Goal: Task Accomplishment & Management: Manage account settings

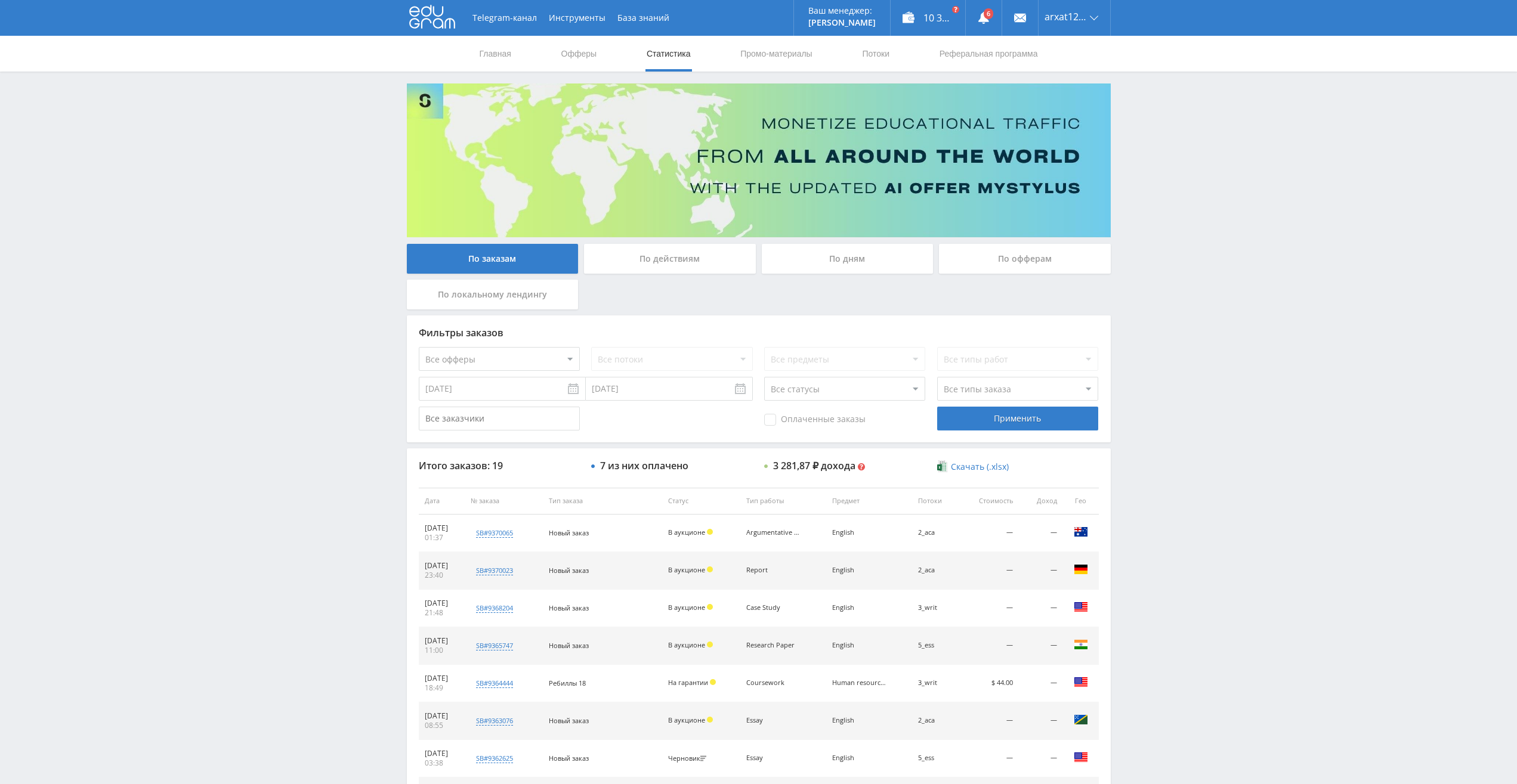
scroll to position [238, 0]
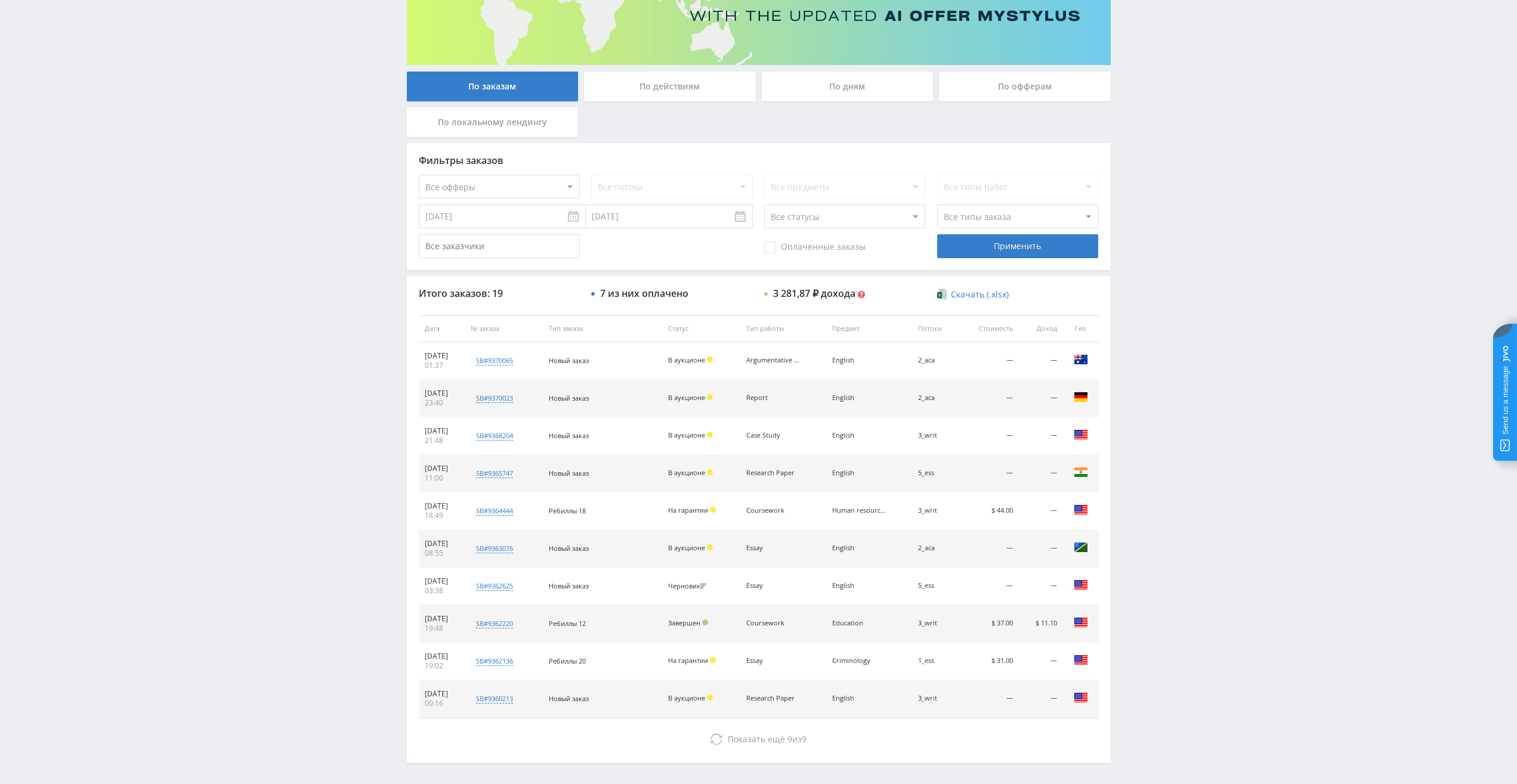
scroll to position [217, 0]
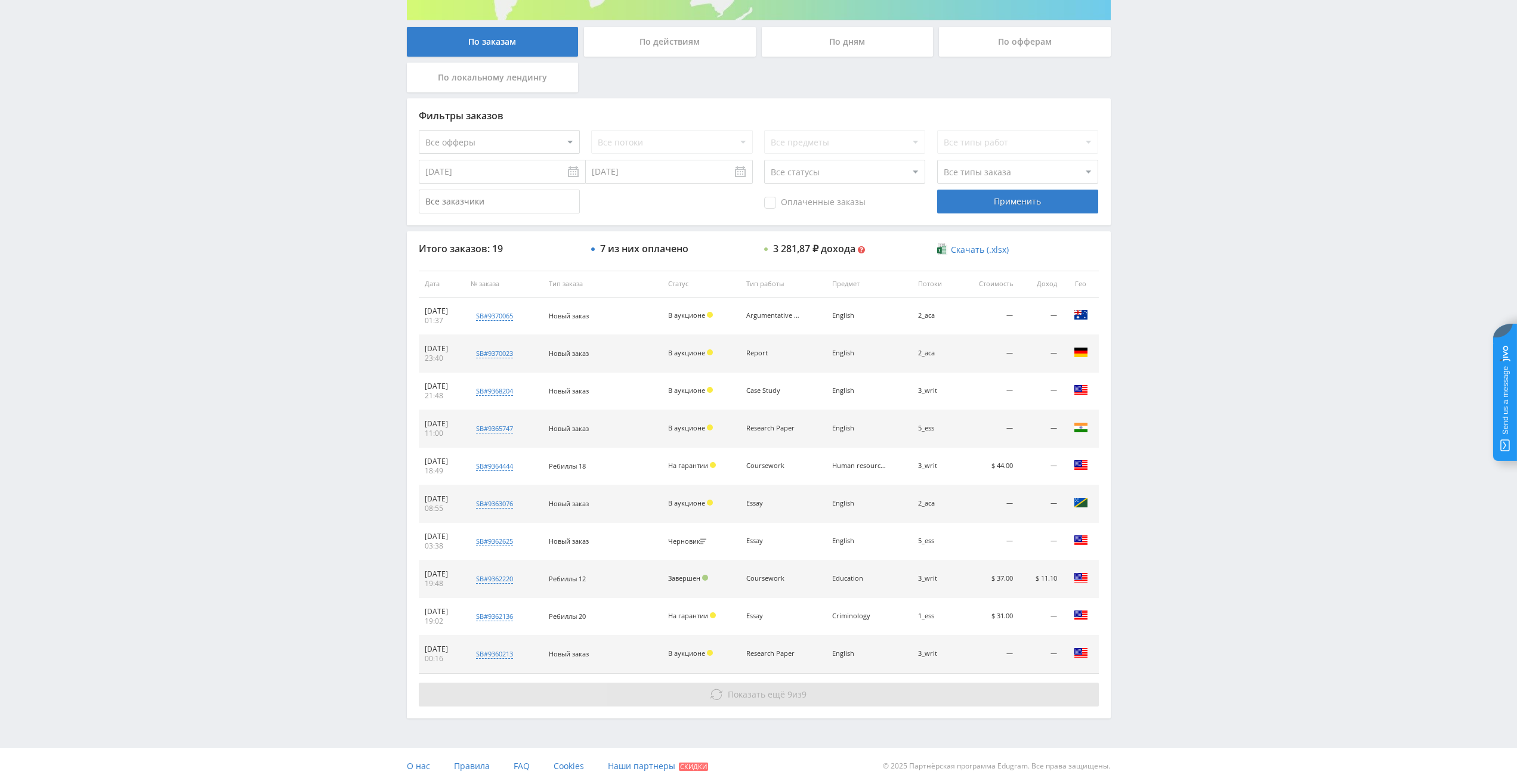
click at [770, 703] on button "Показать ещё 9 из 9" at bounding box center [759, 695] width 680 height 24
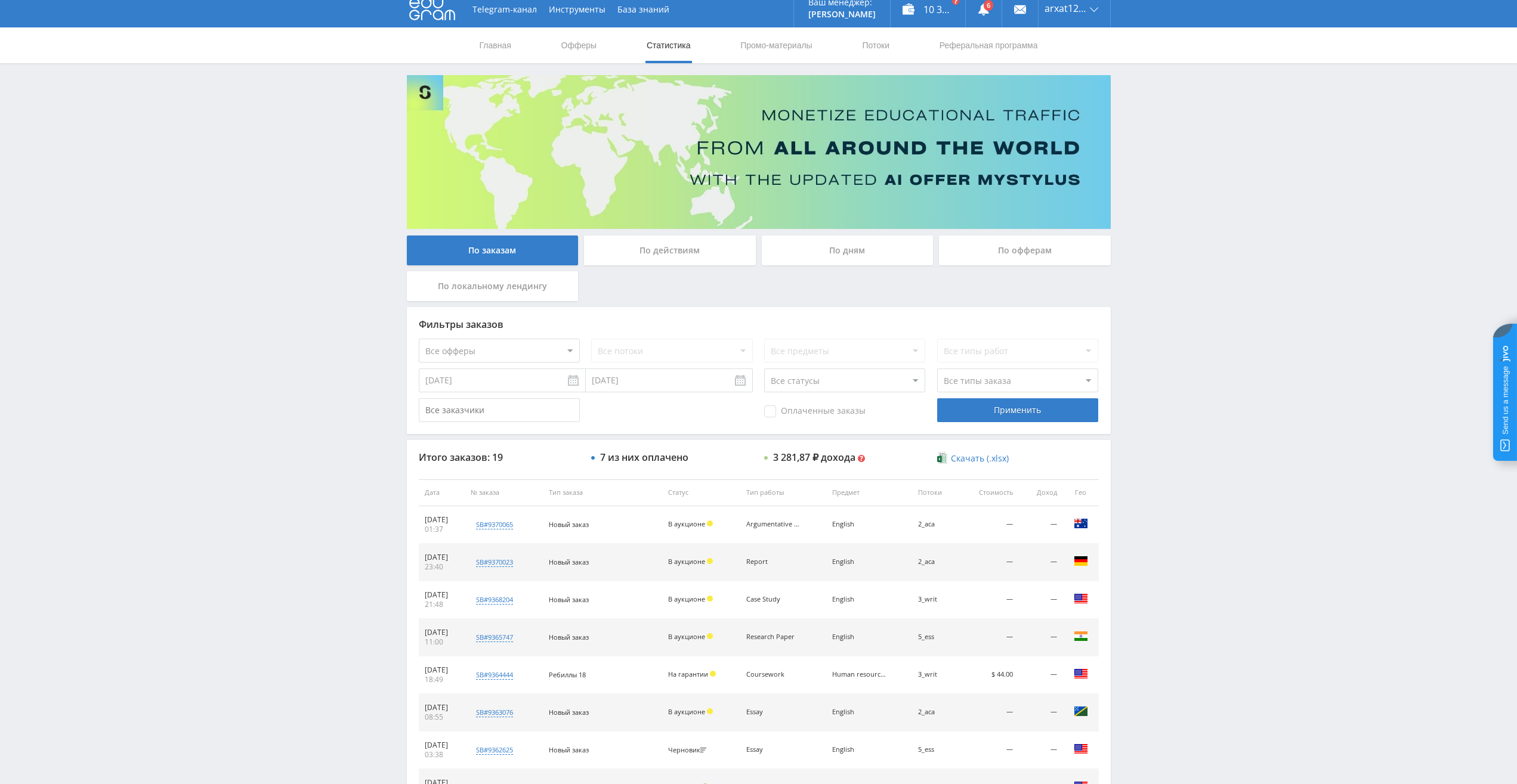
scroll to position [0, 0]
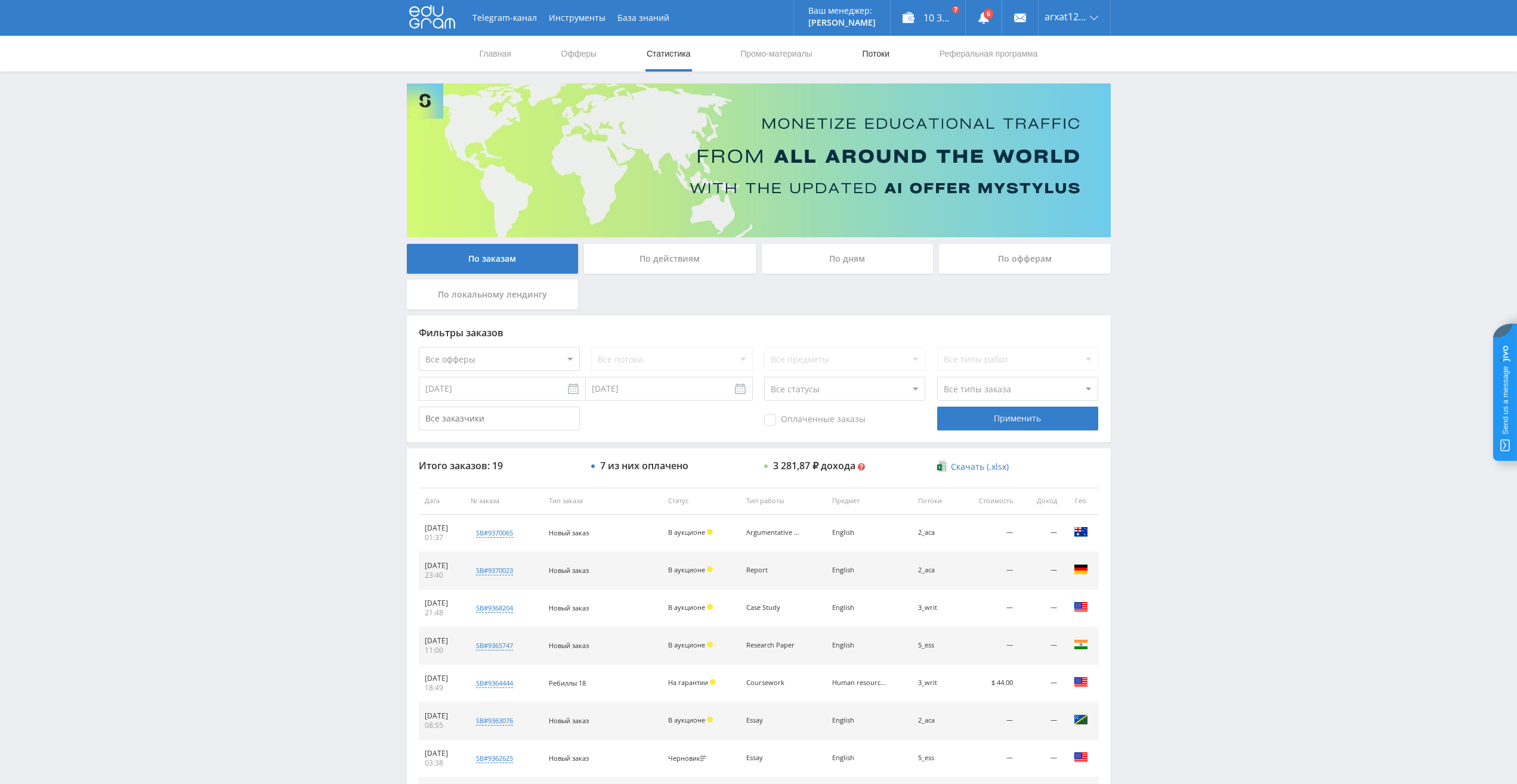
click at [873, 55] on link "Потоки" at bounding box center [875, 54] width 30 height 36
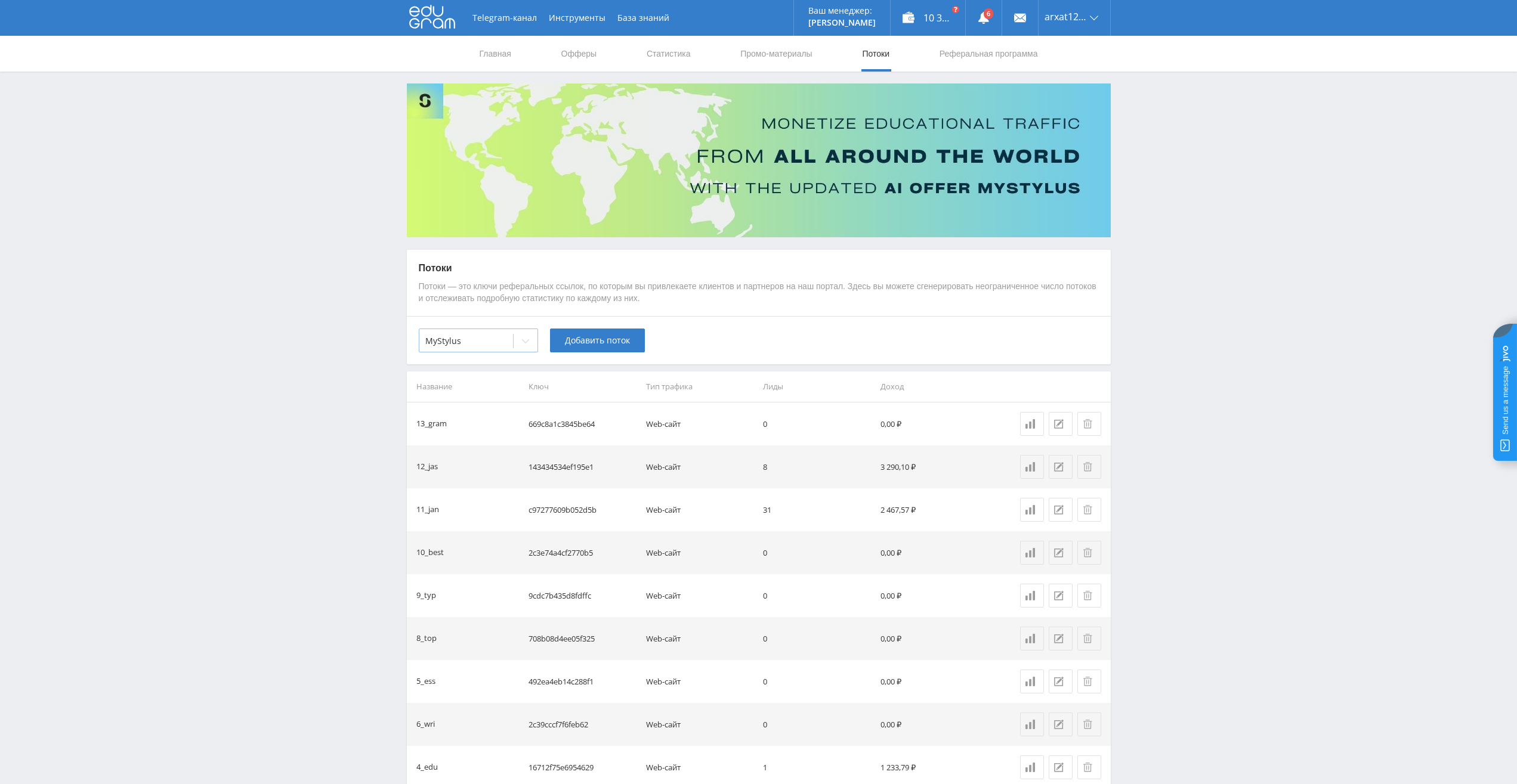
click at [523, 340] on icon at bounding box center [525, 341] width 7 height 4
click at [464, 386] on div "MyStylus - Revshare" at bounding box center [478, 389] width 119 height 19
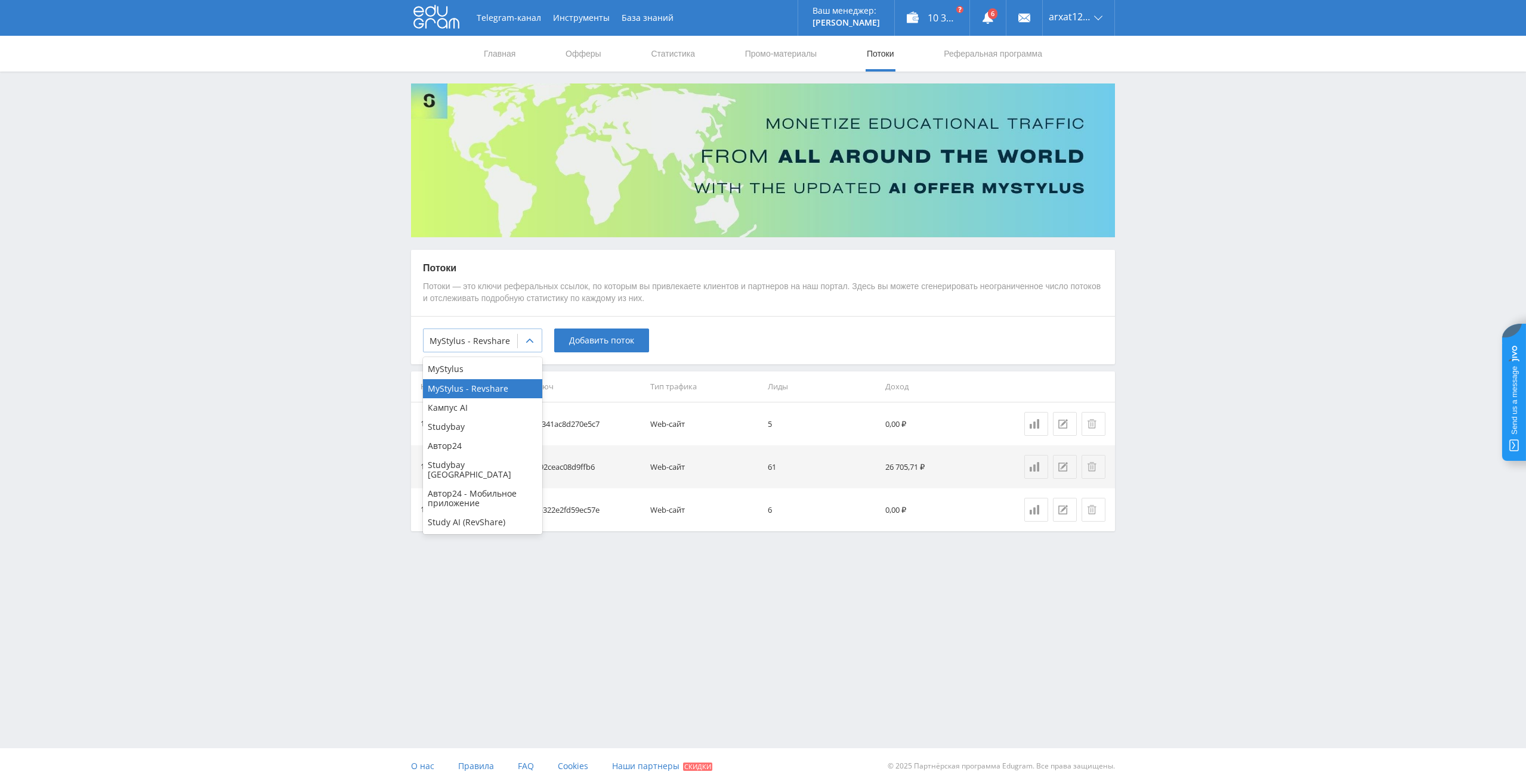
click at [499, 346] on div at bounding box center [470, 341] width 82 height 12
click at [454, 369] on div "MyStylus" at bounding box center [482, 369] width 119 height 19
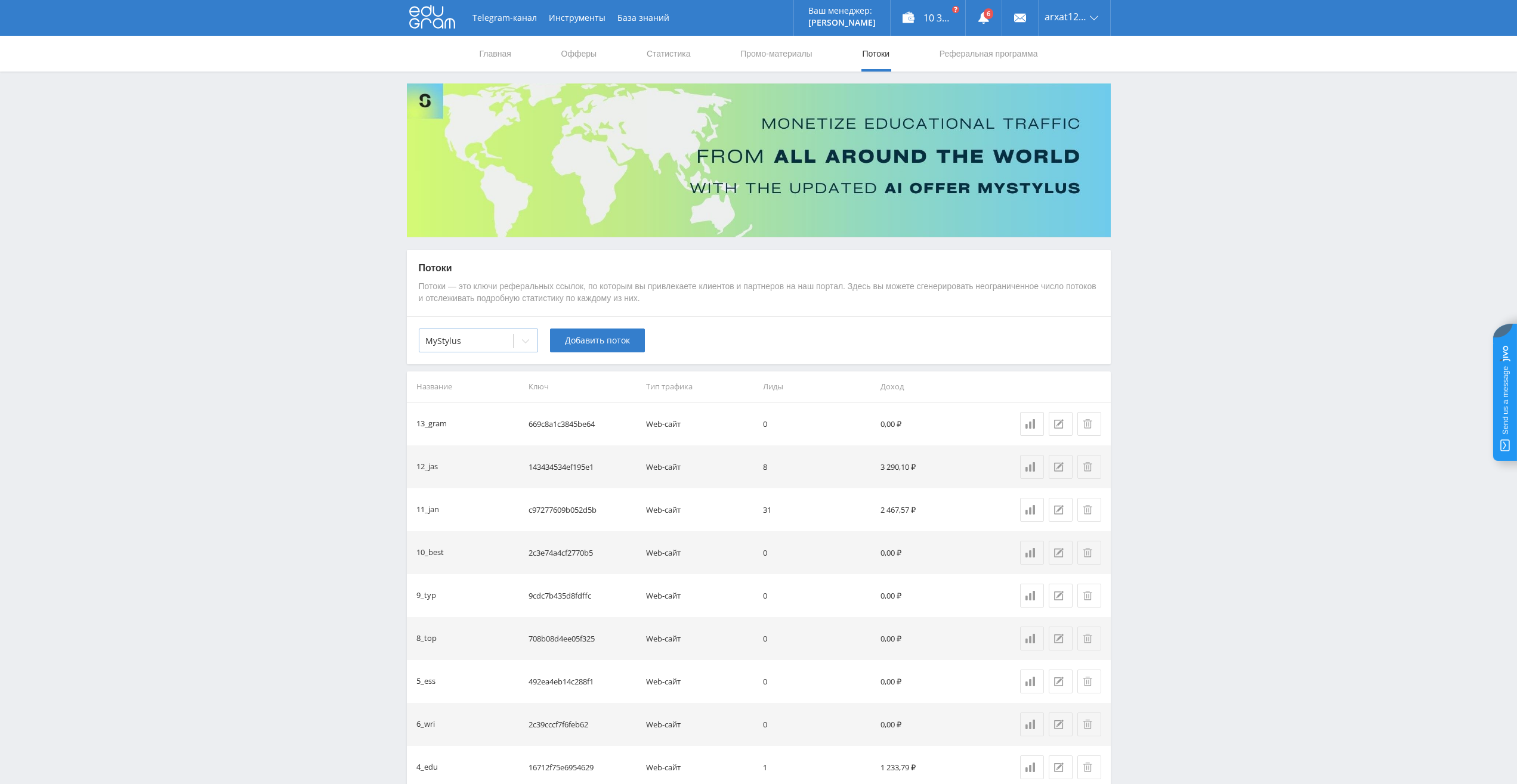
click at [492, 342] on div at bounding box center [467, 341] width 82 height 12
click at [475, 391] on div "MyStylus - Revshare" at bounding box center [478, 389] width 119 height 19
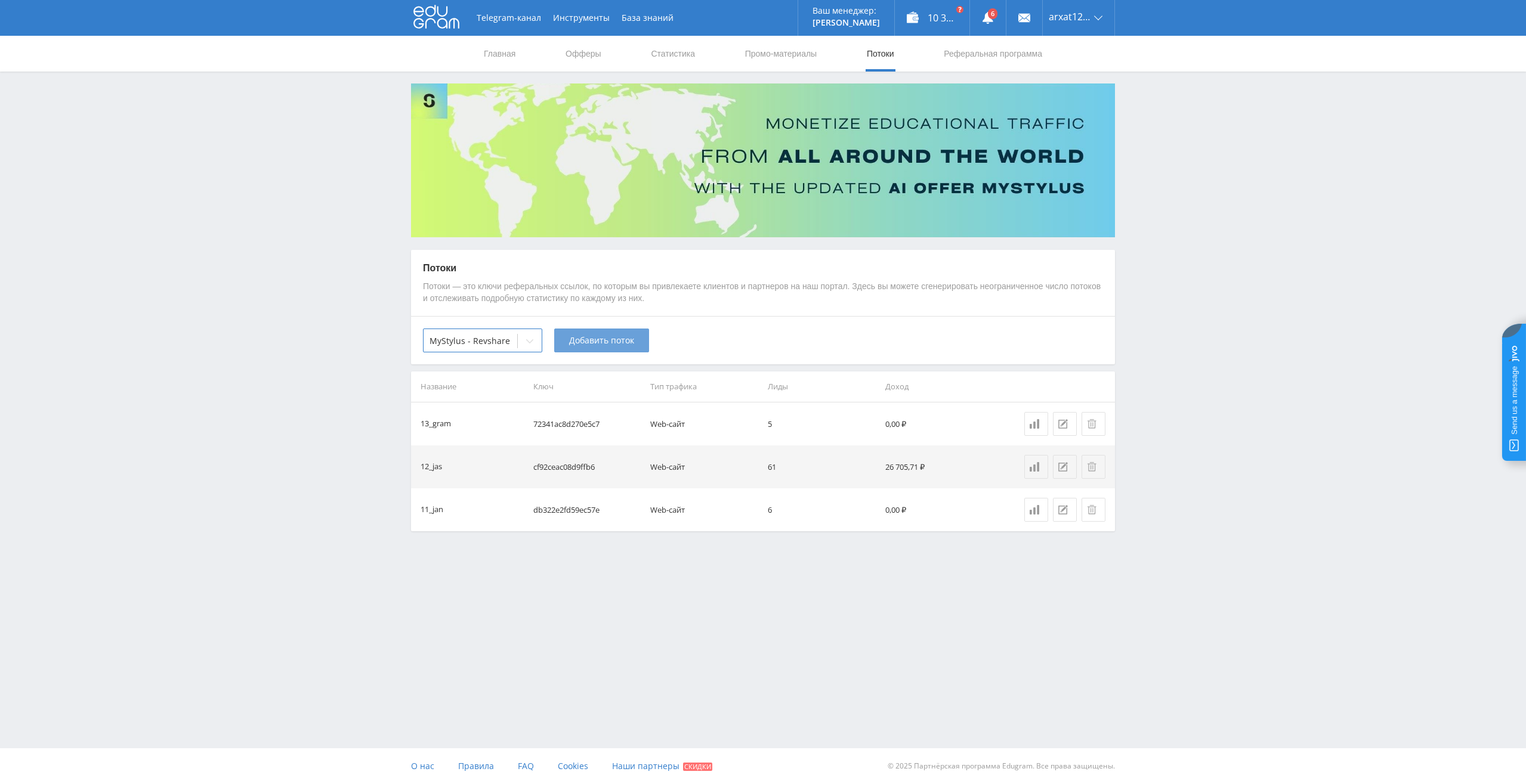
click at [605, 343] on span "Добавить поток" at bounding box center [602, 340] width 65 height 9
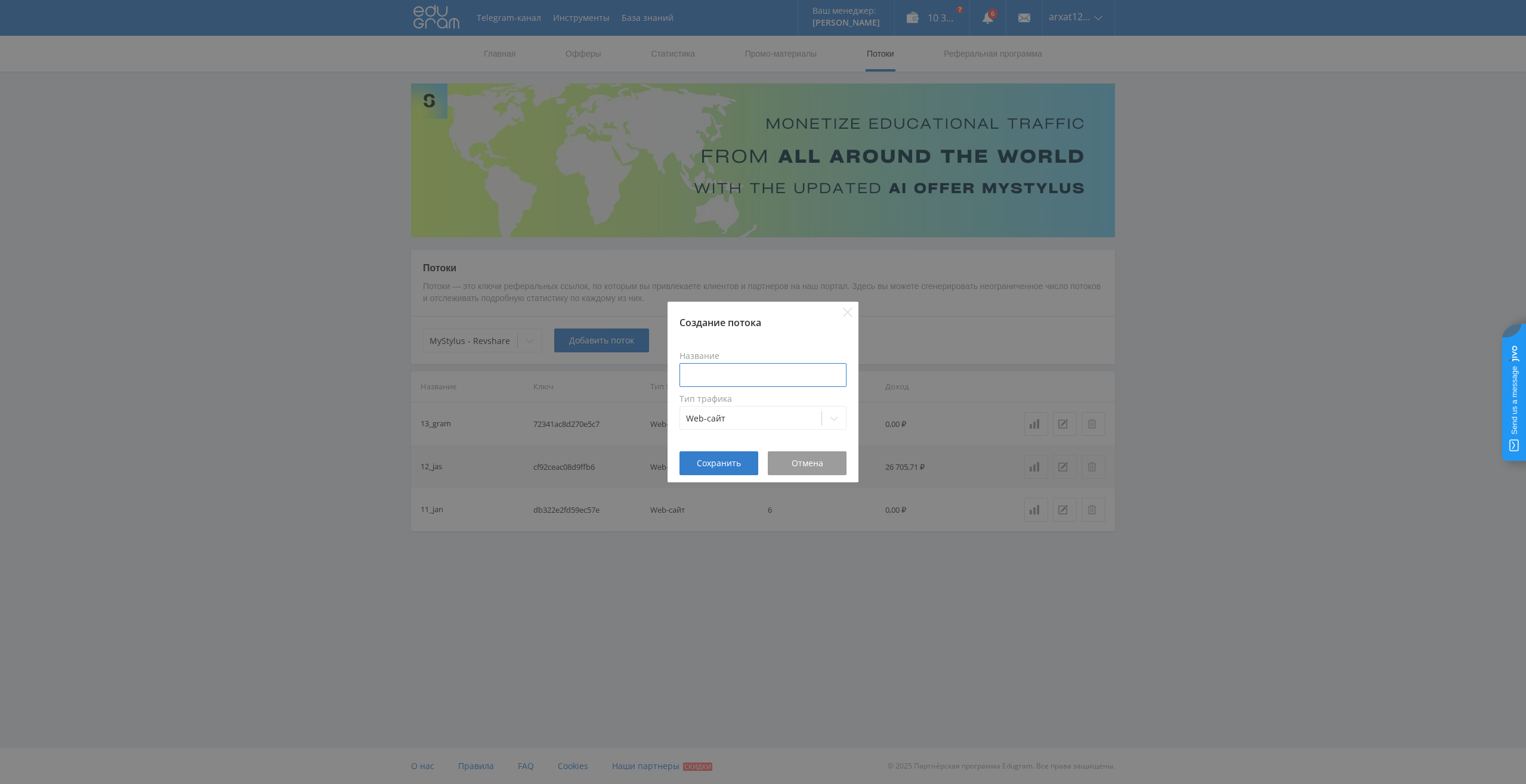
click at [719, 374] on input at bounding box center [763, 375] width 167 height 24
paste input "EssayAIgo"
type input "EssayAIgo"
click at [706, 461] on span "Сохранить" at bounding box center [719, 463] width 44 height 9
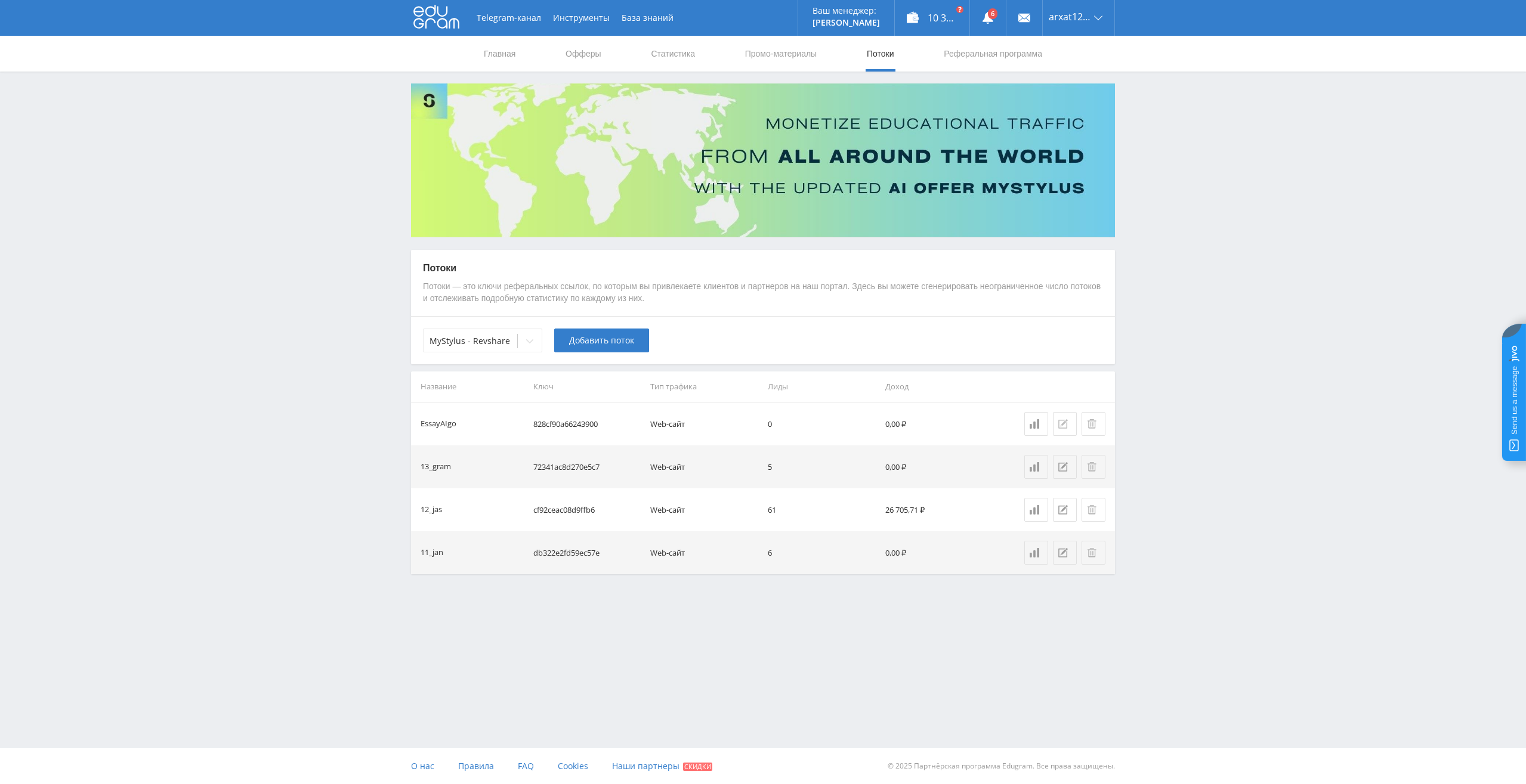
click at [1062, 424] on icon at bounding box center [1063, 424] width 9 height 9
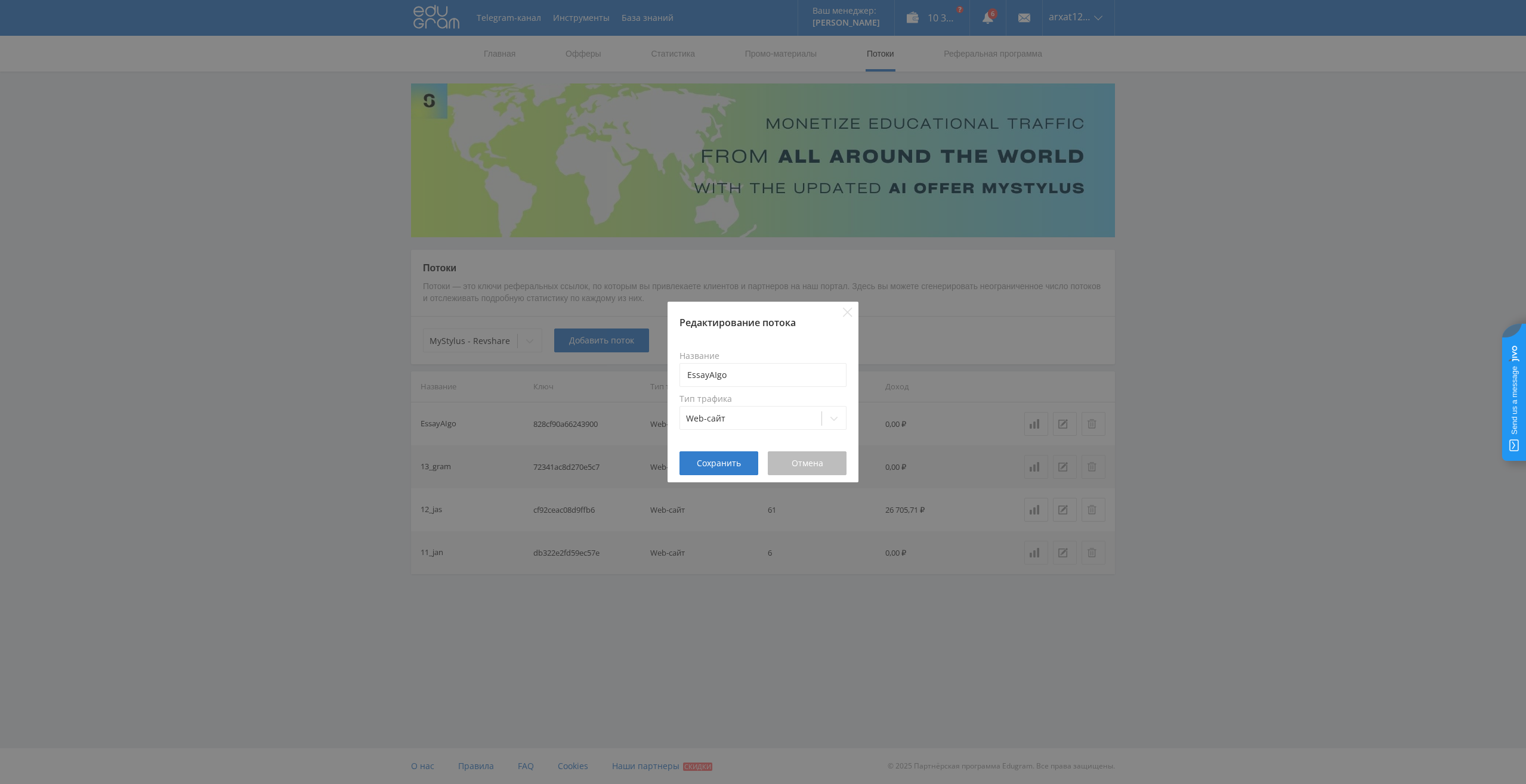
click at [810, 466] on span "Отмена" at bounding box center [808, 463] width 32 height 9
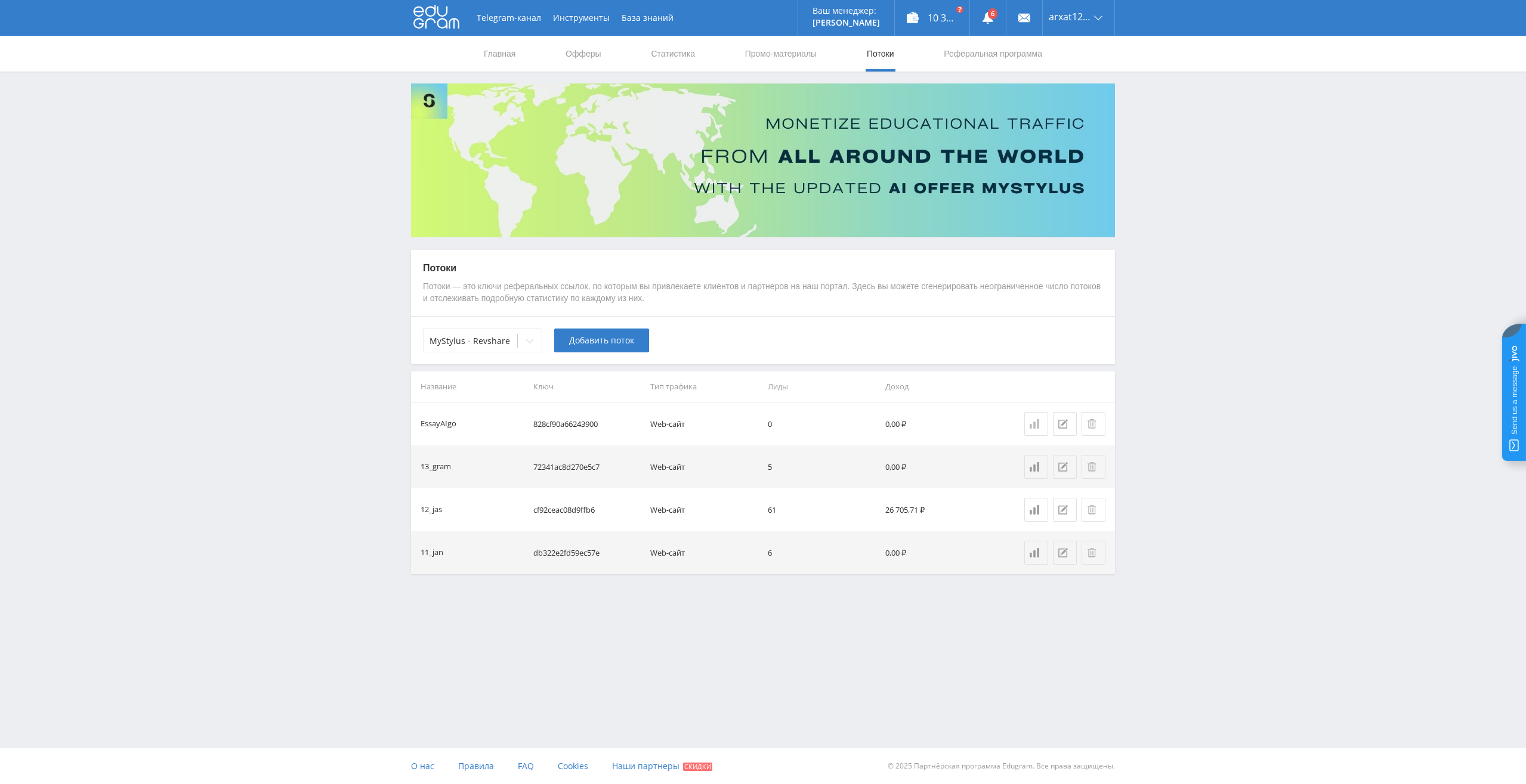
click at [1039, 428] on div at bounding box center [1036, 424] width 13 height 9
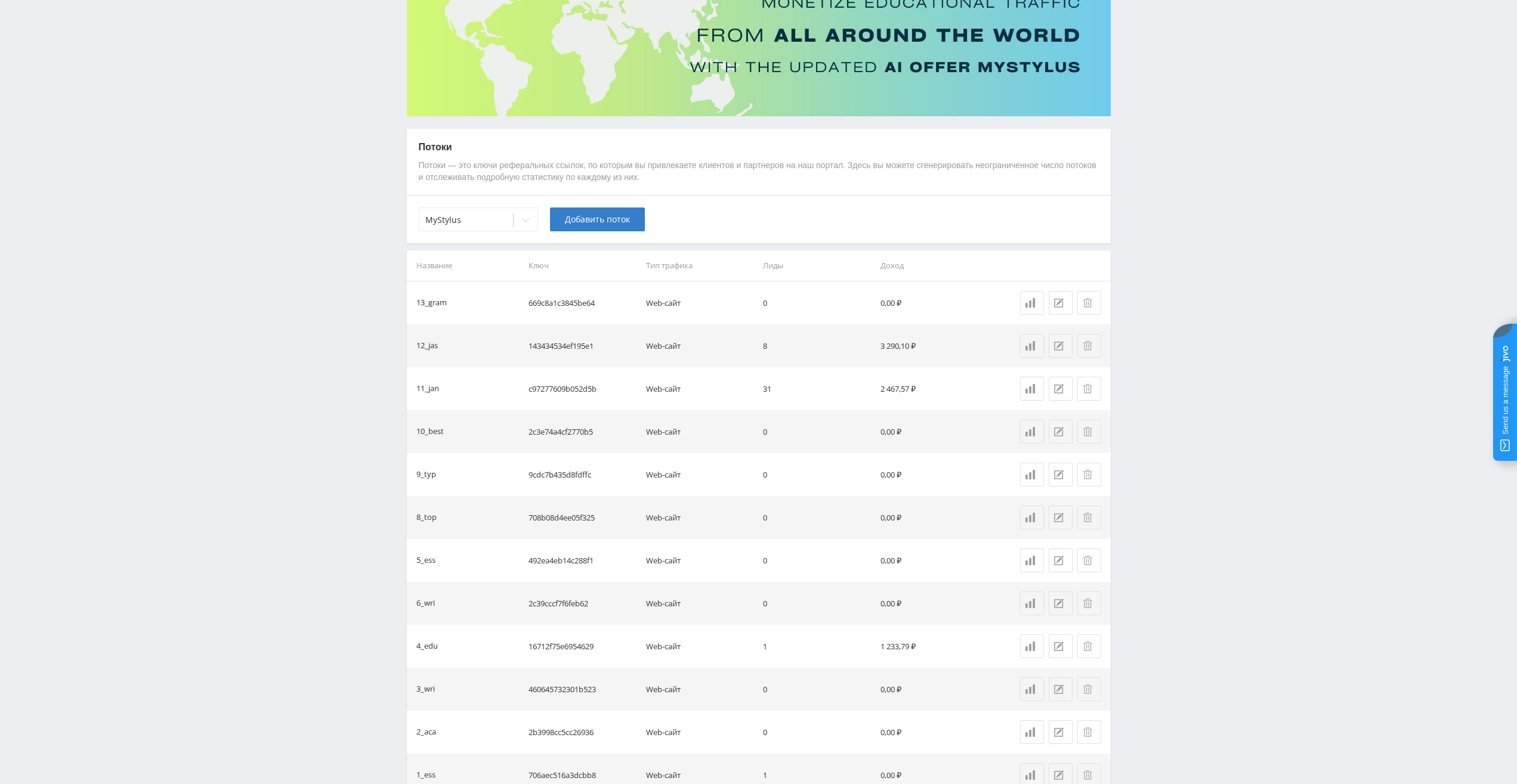
scroll to position [119, 0]
click at [528, 217] on icon at bounding box center [525, 221] width 9 height 9
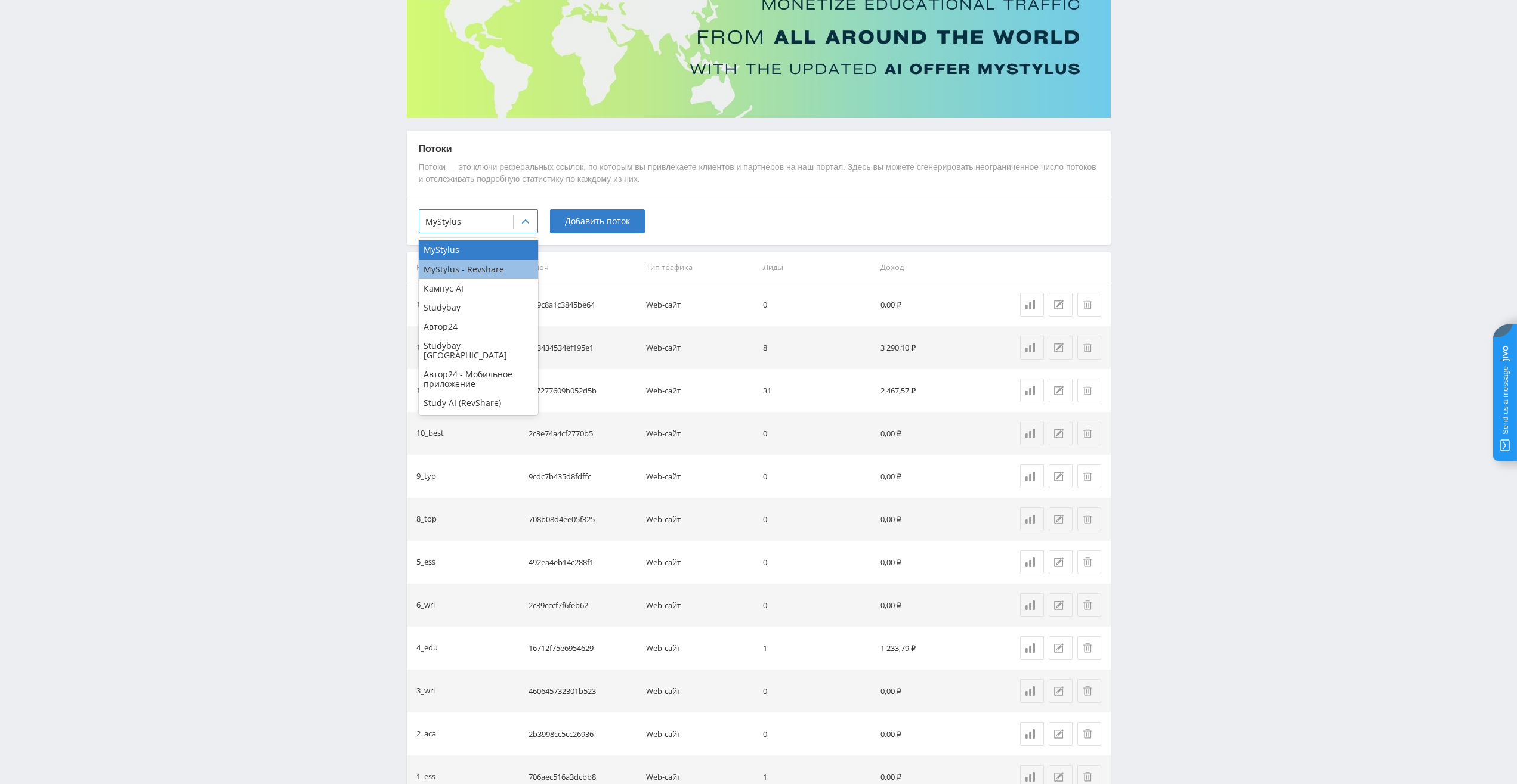
click at [499, 262] on div "MyStylus - Revshare" at bounding box center [478, 270] width 119 height 19
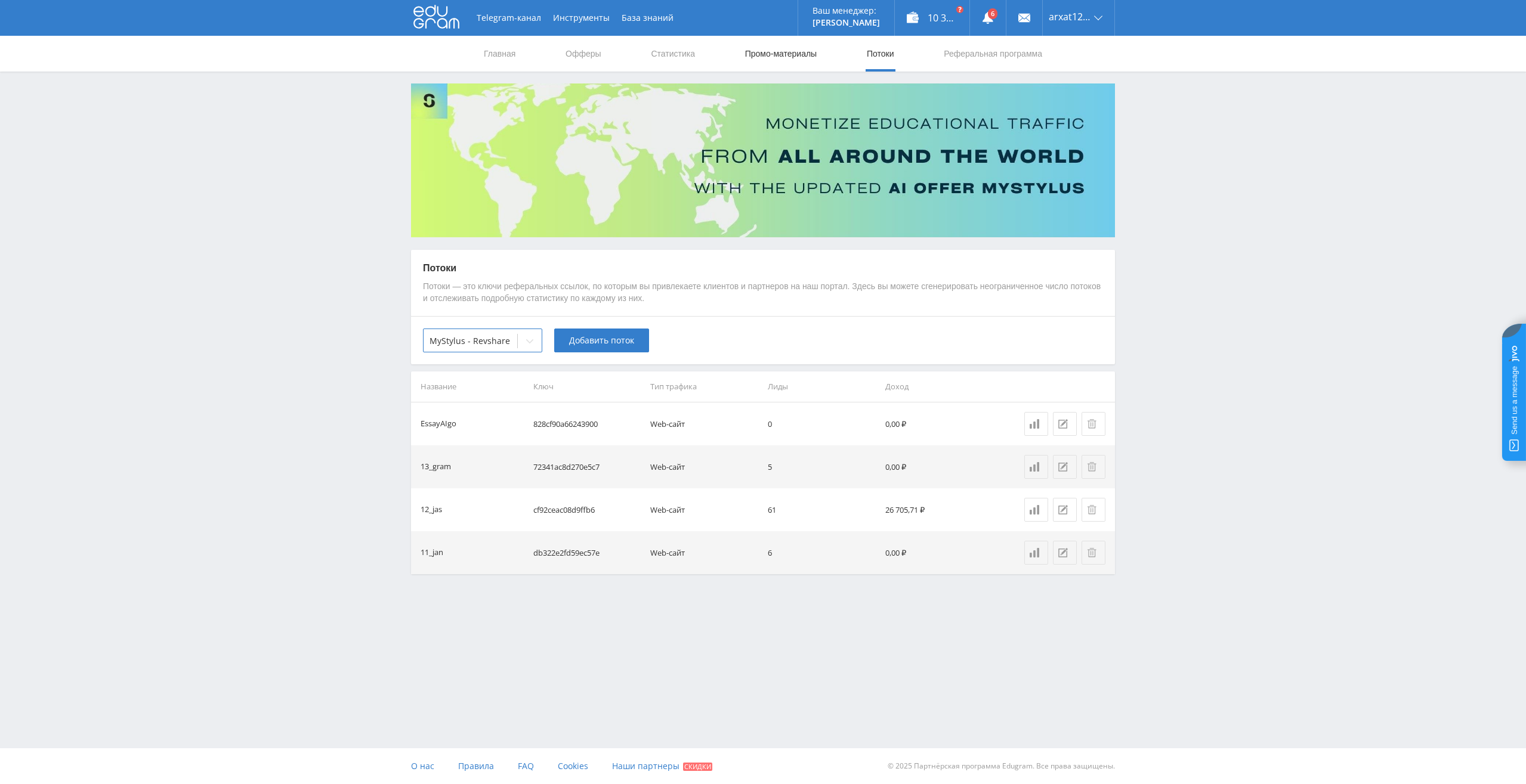
click at [791, 54] on link "Промо-материалы" at bounding box center [781, 54] width 74 height 36
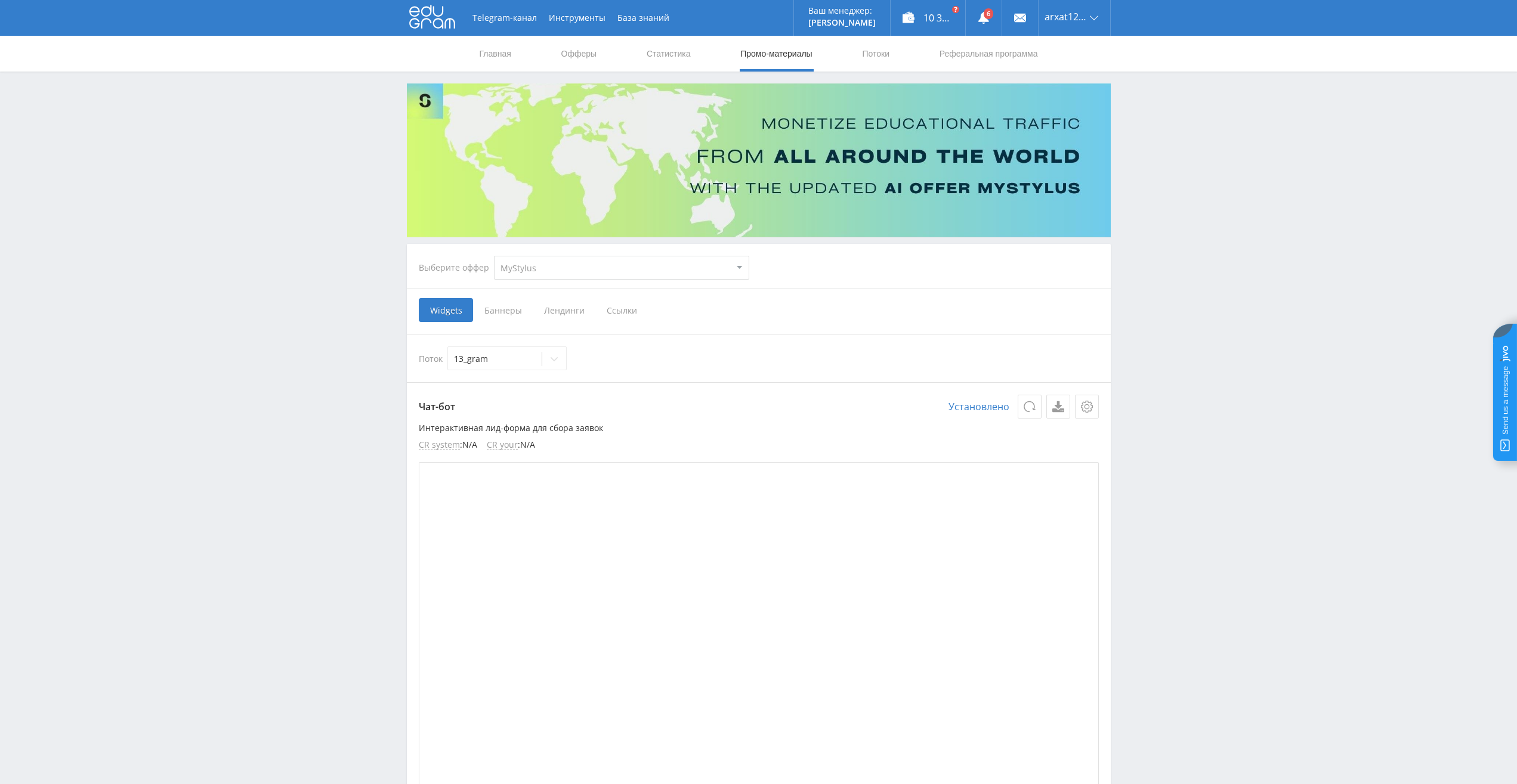
click at [622, 313] on span "Ссылки" at bounding box center [622, 310] width 53 height 24
click at [0, 0] on input "Ссылки" at bounding box center [0, 0] width 0 height 0
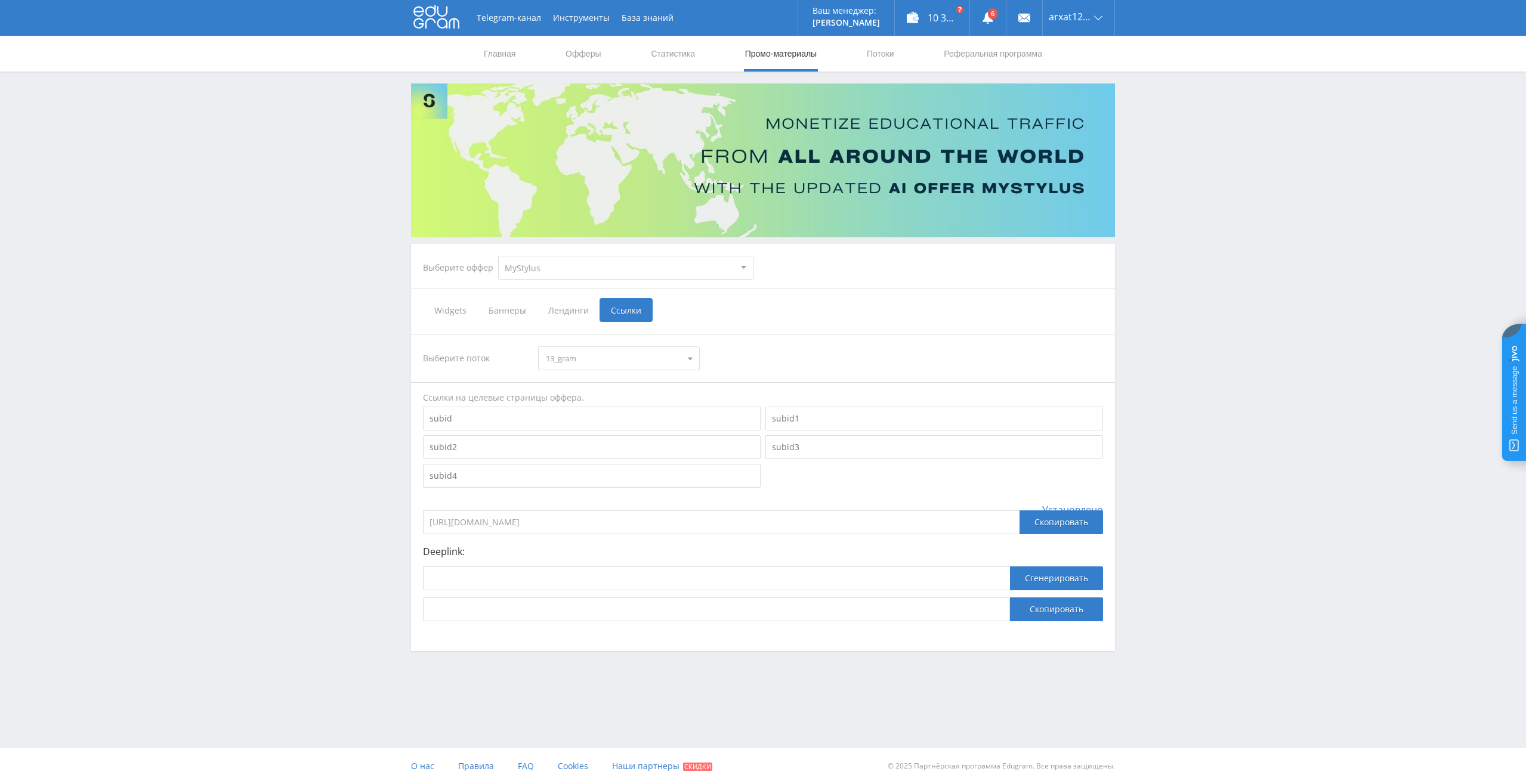
click at [746, 268] on select "MyStylus MyStylus - Revshare Кампус AI Studybay Автор24 Studybay Brazil Автор24…" at bounding box center [626, 268] width 255 height 24
select select "341"
click at [498, 256] on select "MyStylus MyStylus - Revshare Кампус AI Studybay Автор24 Studybay Brazil Автор24…" at bounding box center [626, 268] width 255 height 24
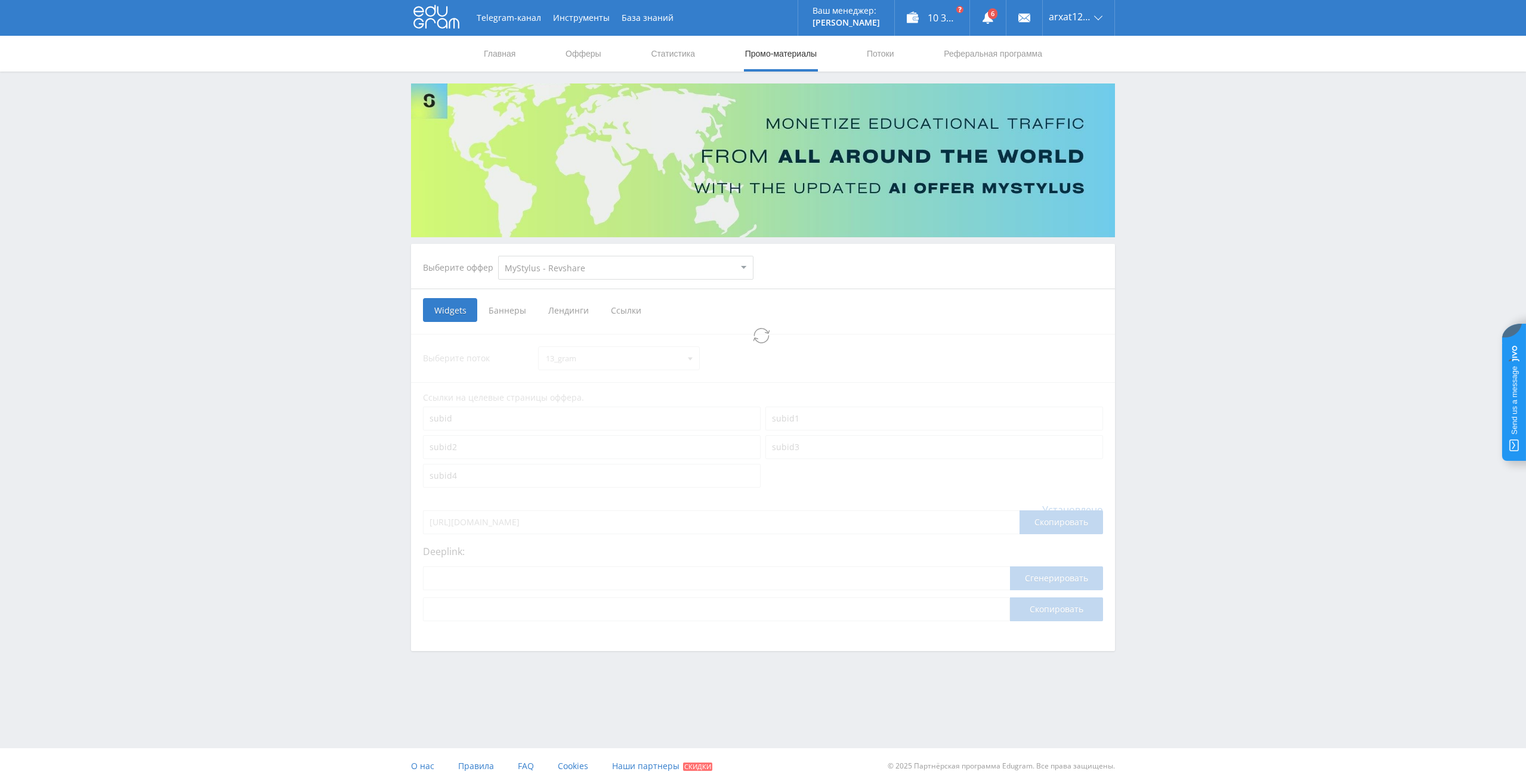
select select "341"
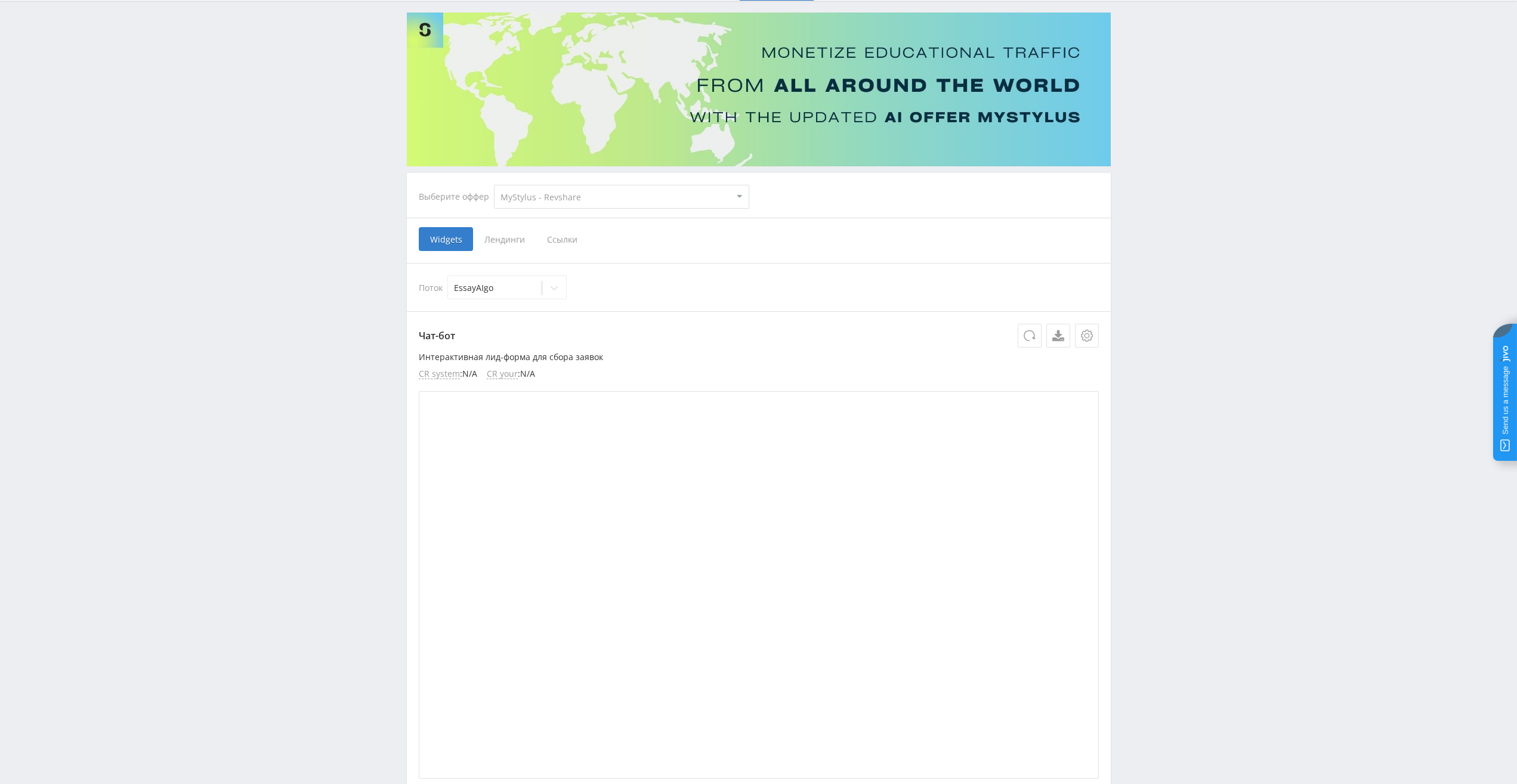
scroll to position [60, 0]
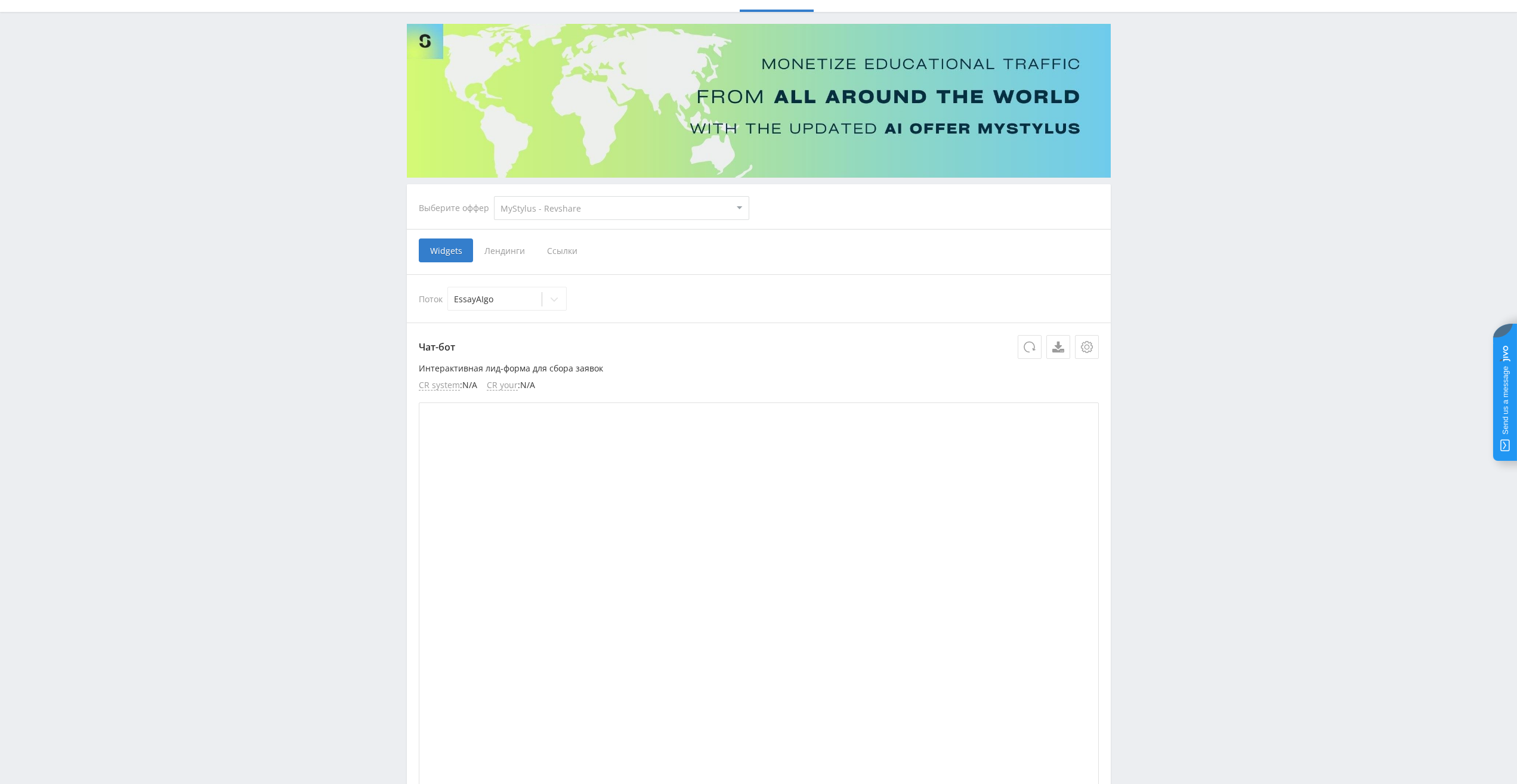
click at [559, 252] on span "Ссылки" at bounding box center [562, 250] width 53 height 24
click at [0, 0] on input "Ссылки" at bounding box center [0, 0] width 0 height 0
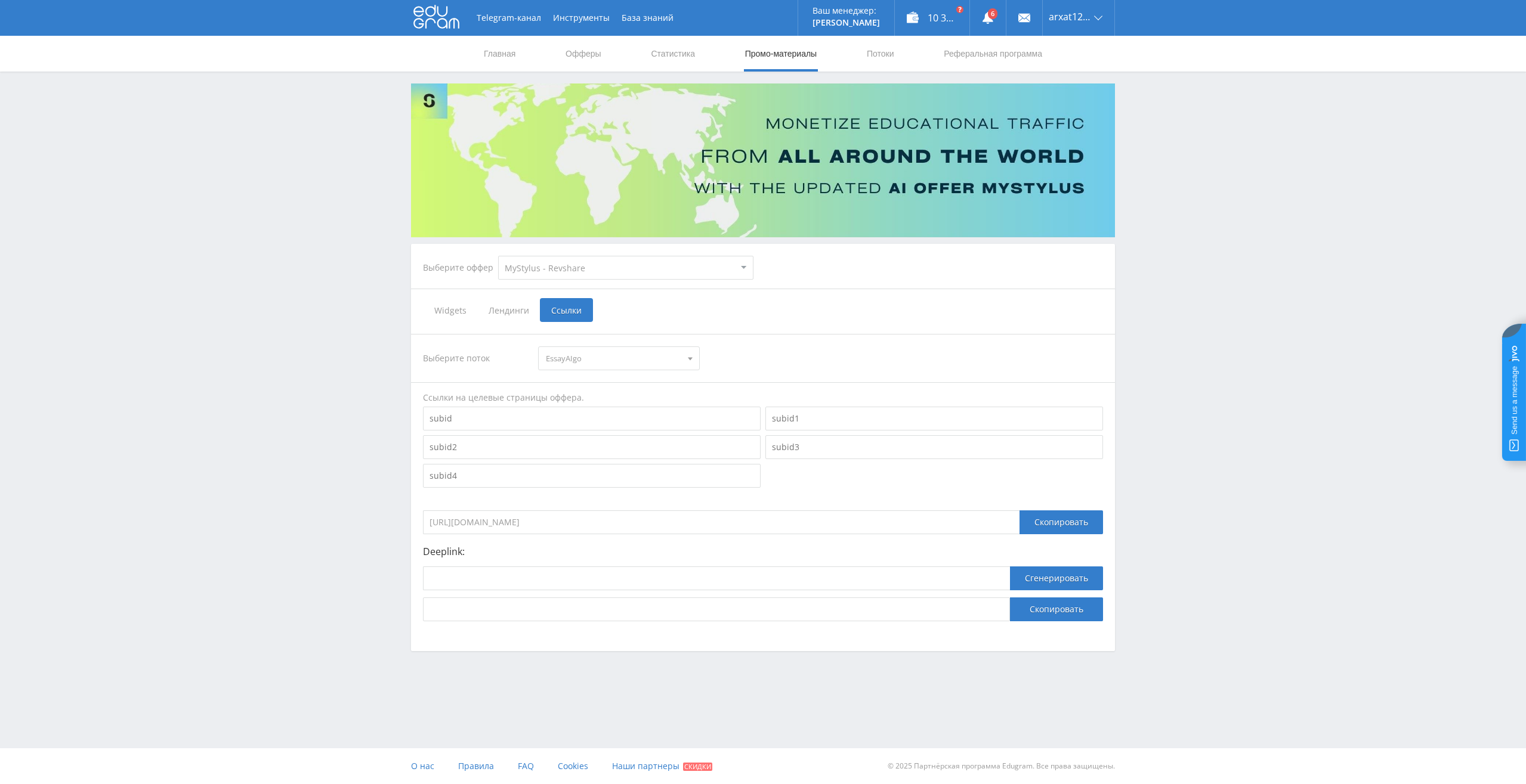
click at [690, 359] on span at bounding box center [690, 360] width 5 height 6
click at [690, 359] on span at bounding box center [690, 356] width 5 height 6
click at [615, 354] on span "EssayAIgo" at bounding box center [614, 359] width 135 height 23
click at [580, 400] on button "13_gram" at bounding box center [619, 397] width 160 height 16
click at [498, 308] on span "Лендинги" at bounding box center [508, 310] width 62 height 24
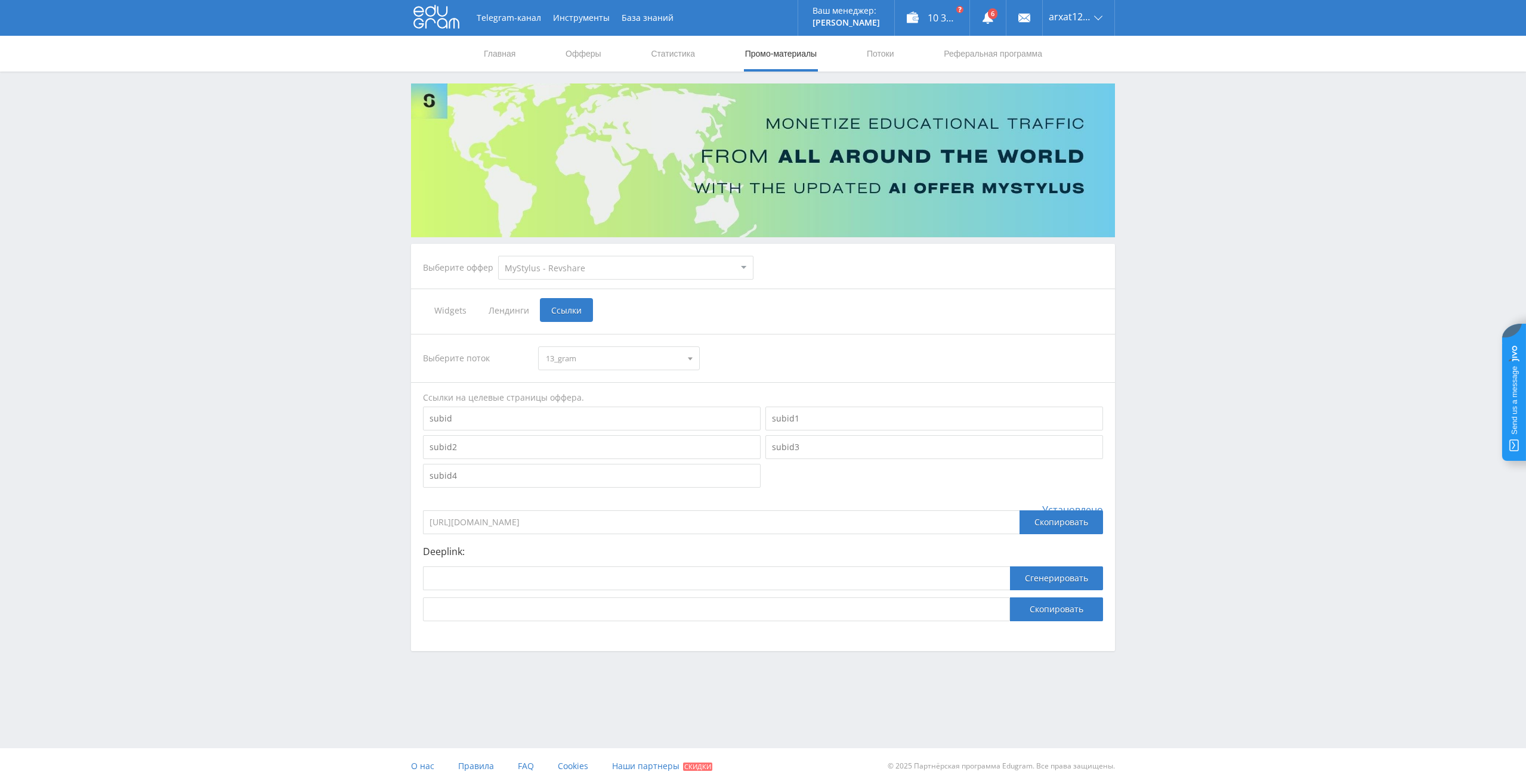
click at [0, 0] on input "Лендинги" at bounding box center [0, 0] width 0 height 0
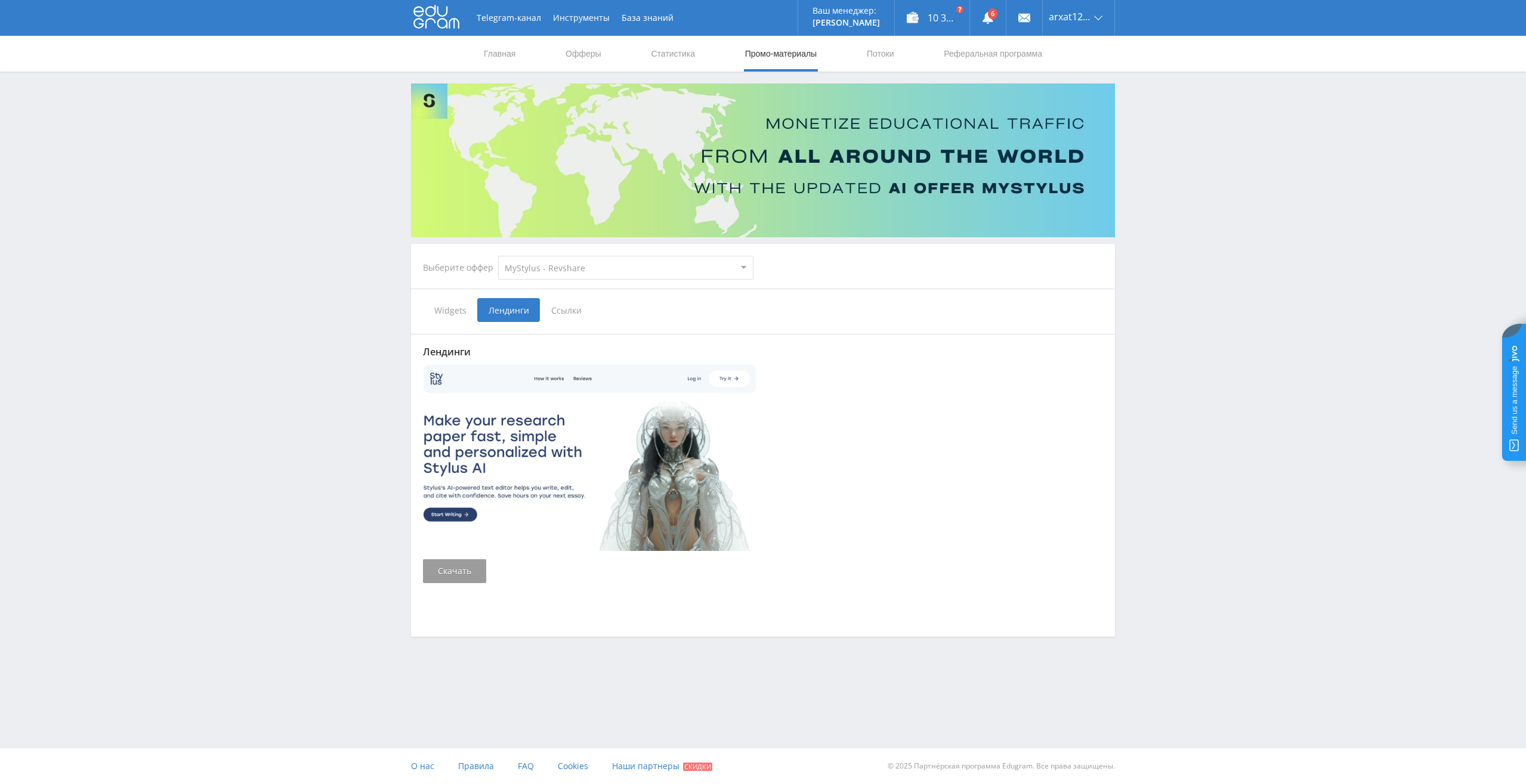
click at [443, 308] on span "Widgets" at bounding box center [450, 310] width 54 height 24
click at [0, 0] on input "Widgets" at bounding box center [0, 0] width 0 height 0
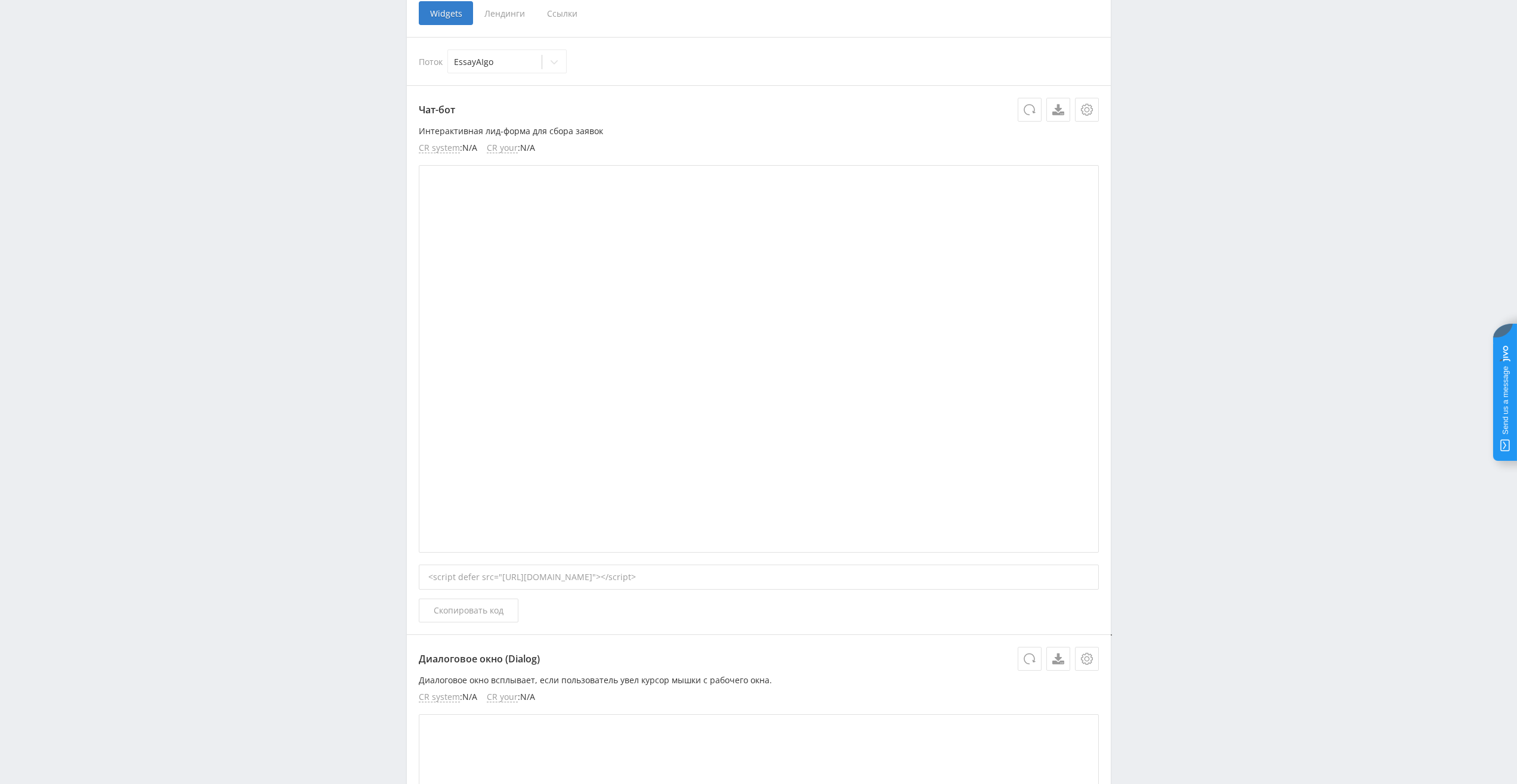
scroll to position [298, 0]
click at [740, 576] on div "<script defer src="https://eduforms.org//partnersforms/widget/?component=chat&r…" at bounding box center [759, 576] width 680 height 25
click at [1027, 107] on icon at bounding box center [1030, 108] width 12 height 12
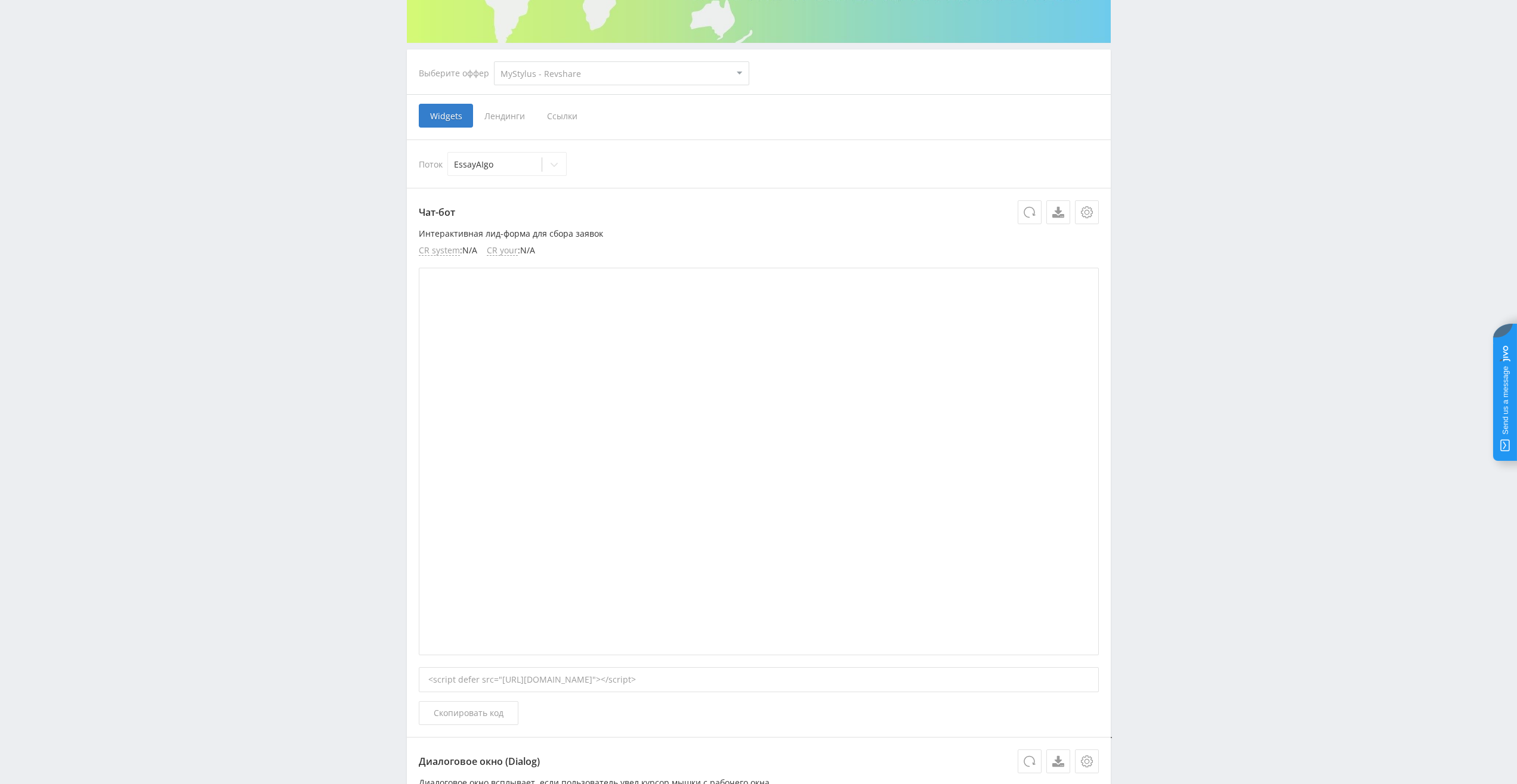
scroll to position [179, 0]
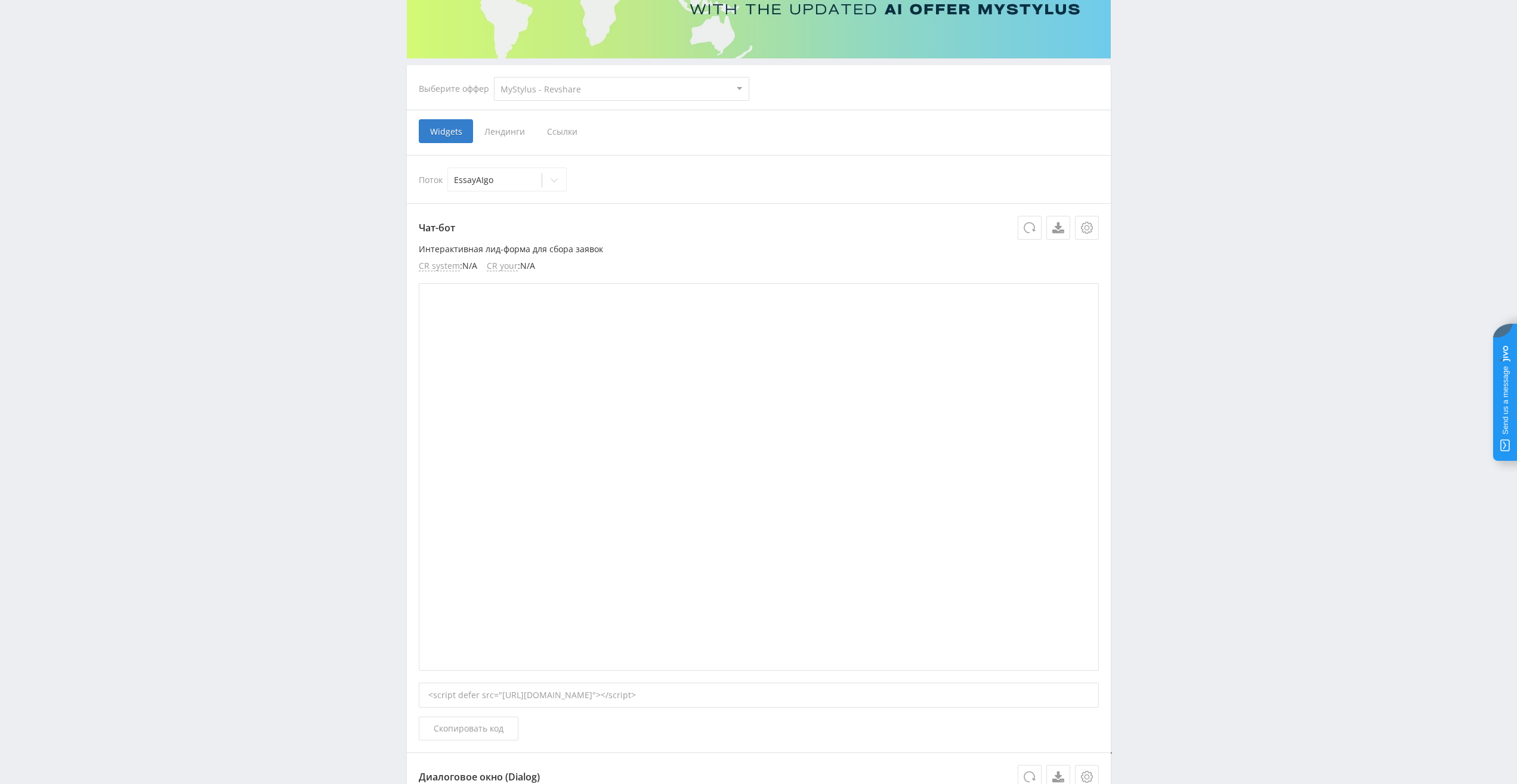
click at [568, 133] on span "Ссылки" at bounding box center [562, 131] width 53 height 24
click at [0, 0] on input "Ссылки" at bounding box center [0, 0] width 0 height 0
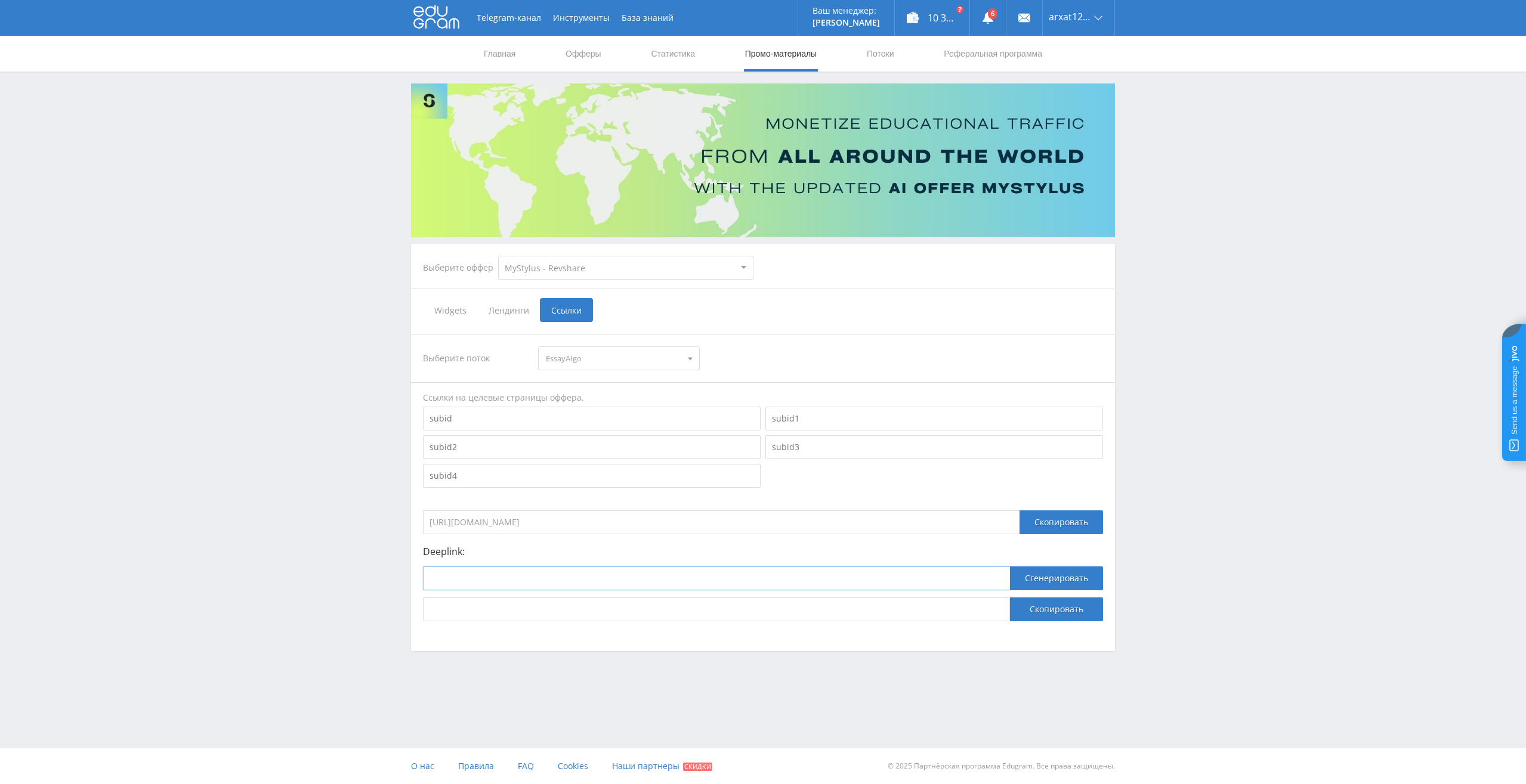
click at [486, 577] on input at bounding box center [716, 579] width 587 height 24
click at [438, 548] on p "Deeplink:" at bounding box center [763, 551] width 680 height 11
copy p "Deeplink"
click at [667, 357] on span "EssayAIgo" at bounding box center [614, 359] width 135 height 23
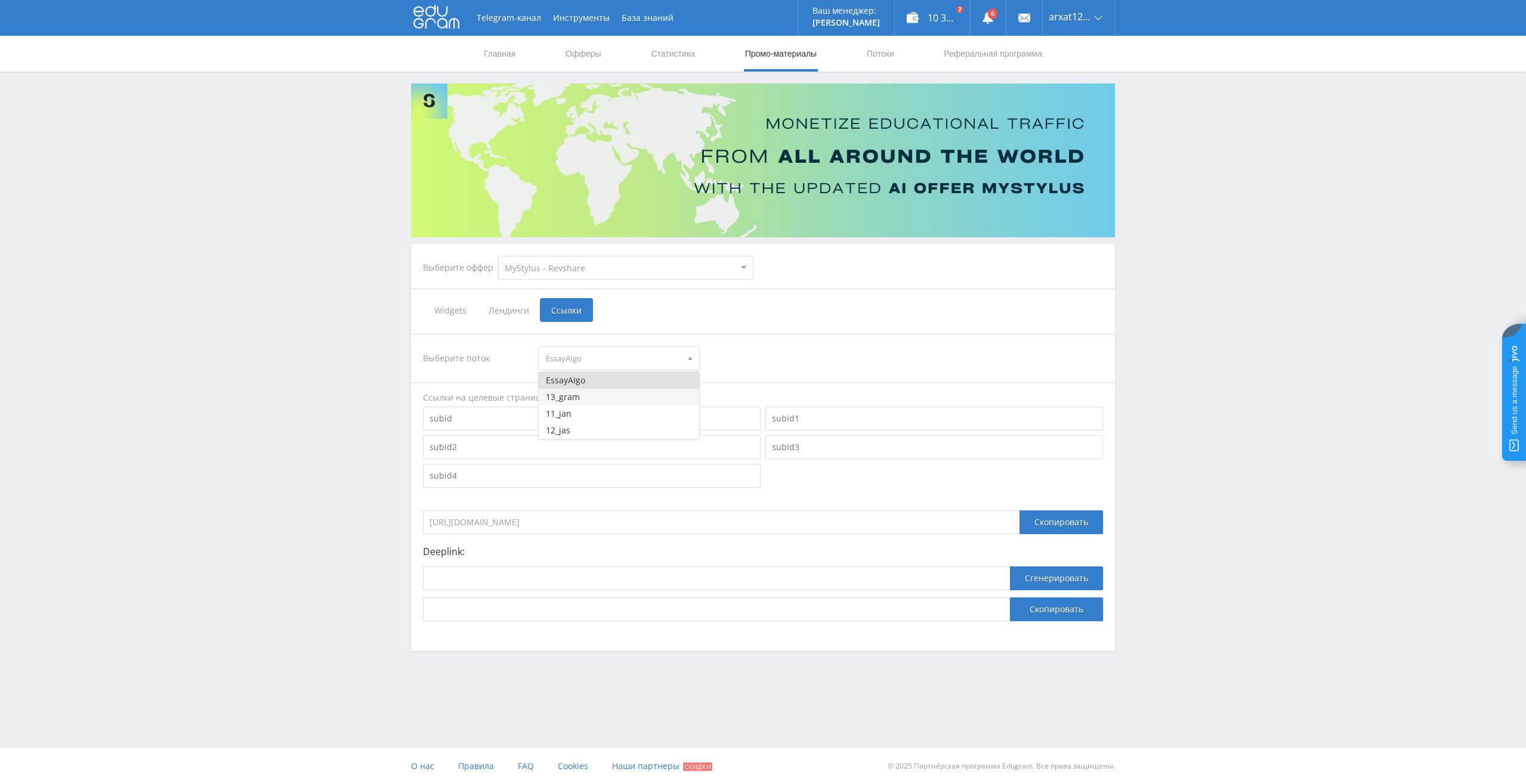
click at [628, 396] on button "13_gram" at bounding box center [619, 397] width 160 height 16
click at [694, 350] on div at bounding box center [690, 359] width 18 height 23
click at [614, 384] on button "EssayAIgo" at bounding box center [619, 380] width 160 height 16
drag, startPoint x: 511, startPoint y: 521, endPoint x: 393, endPoint y: 520, distance: 118.0
click at [393, 520] on div "Telegram-канал Инструменты База знаний Ваш менеджер: Alex Alex Online @edugram_…" at bounding box center [763, 358] width 1526 height 717
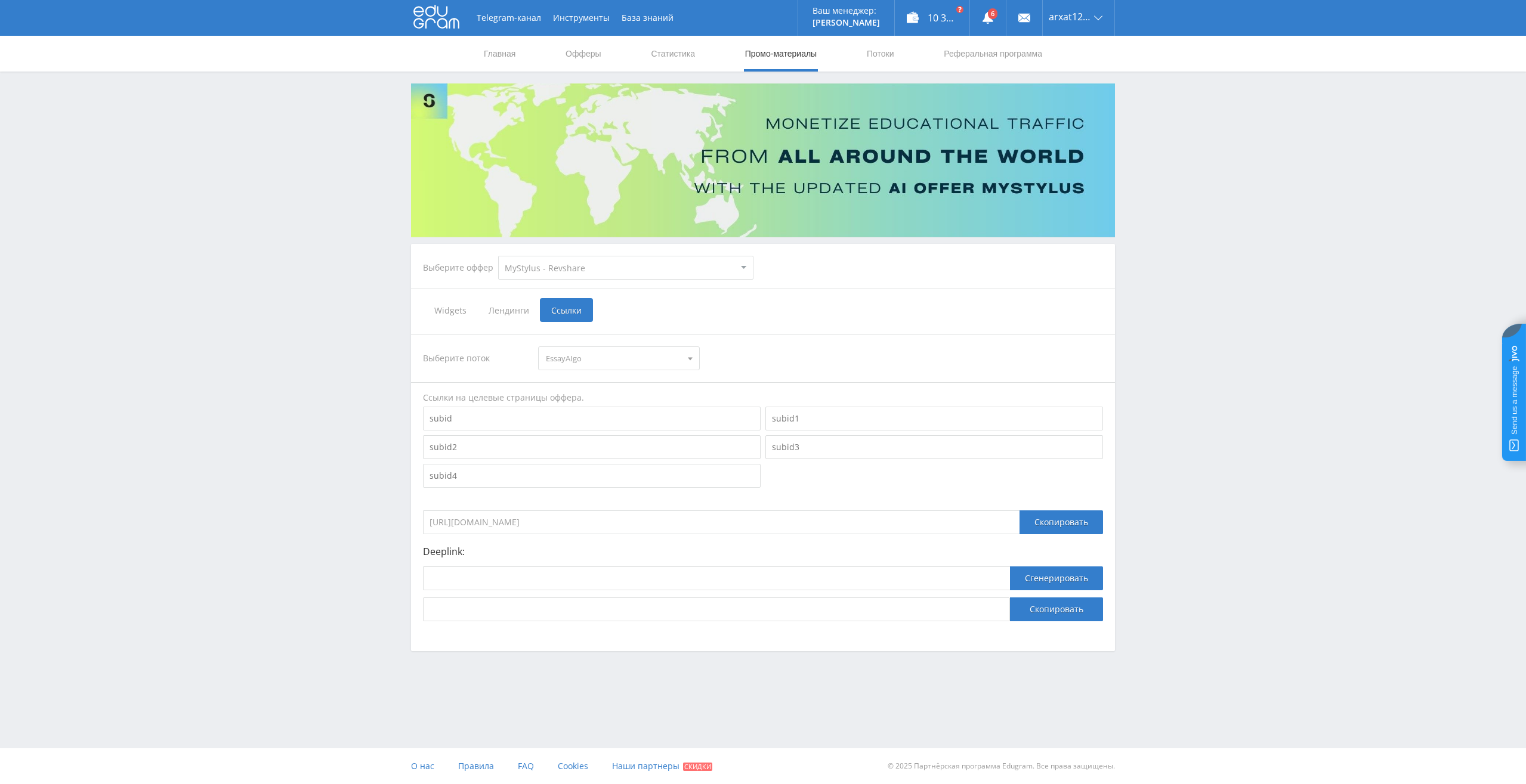
drag, startPoint x: 517, startPoint y: 522, endPoint x: 608, endPoint y: 518, distance: 91.1
click at [608, 518] on input "https://eduforms.org/?rid=828cf90a66243900" at bounding box center [721, 522] width 597 height 24
click at [576, 522] on input "https://eduforms.org/?rid=828cf90a66243900" at bounding box center [721, 522] width 597 height 24
drag, startPoint x: 517, startPoint y: 522, endPoint x: 607, endPoint y: 519, distance: 90.0
click at [607, 519] on input "https://eduforms.org/?rid=828cf90a66243900" at bounding box center [721, 522] width 597 height 24
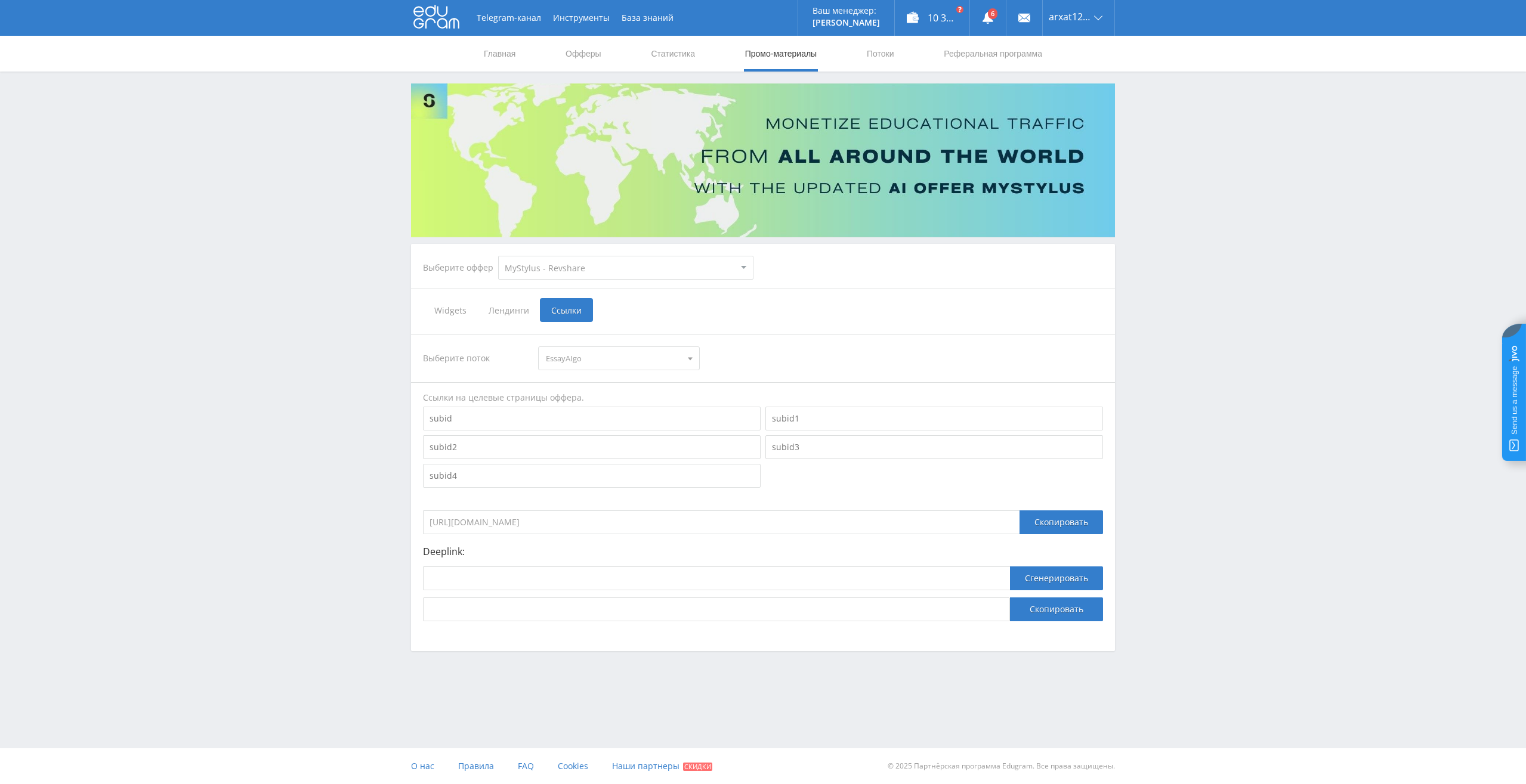
click at [791, 546] on p "Deeplink:" at bounding box center [763, 551] width 680 height 11
drag, startPoint x: 615, startPoint y: 522, endPoint x: 517, endPoint y: 521, distance: 98.0
click at [517, 521] on input "https://eduforms.org/?rid=828cf90a66243900" at bounding box center [721, 522] width 597 height 24
click at [445, 311] on span "Widgets" at bounding box center [450, 310] width 54 height 24
click at [0, 0] on input "Widgets" at bounding box center [0, 0] width 0 height 0
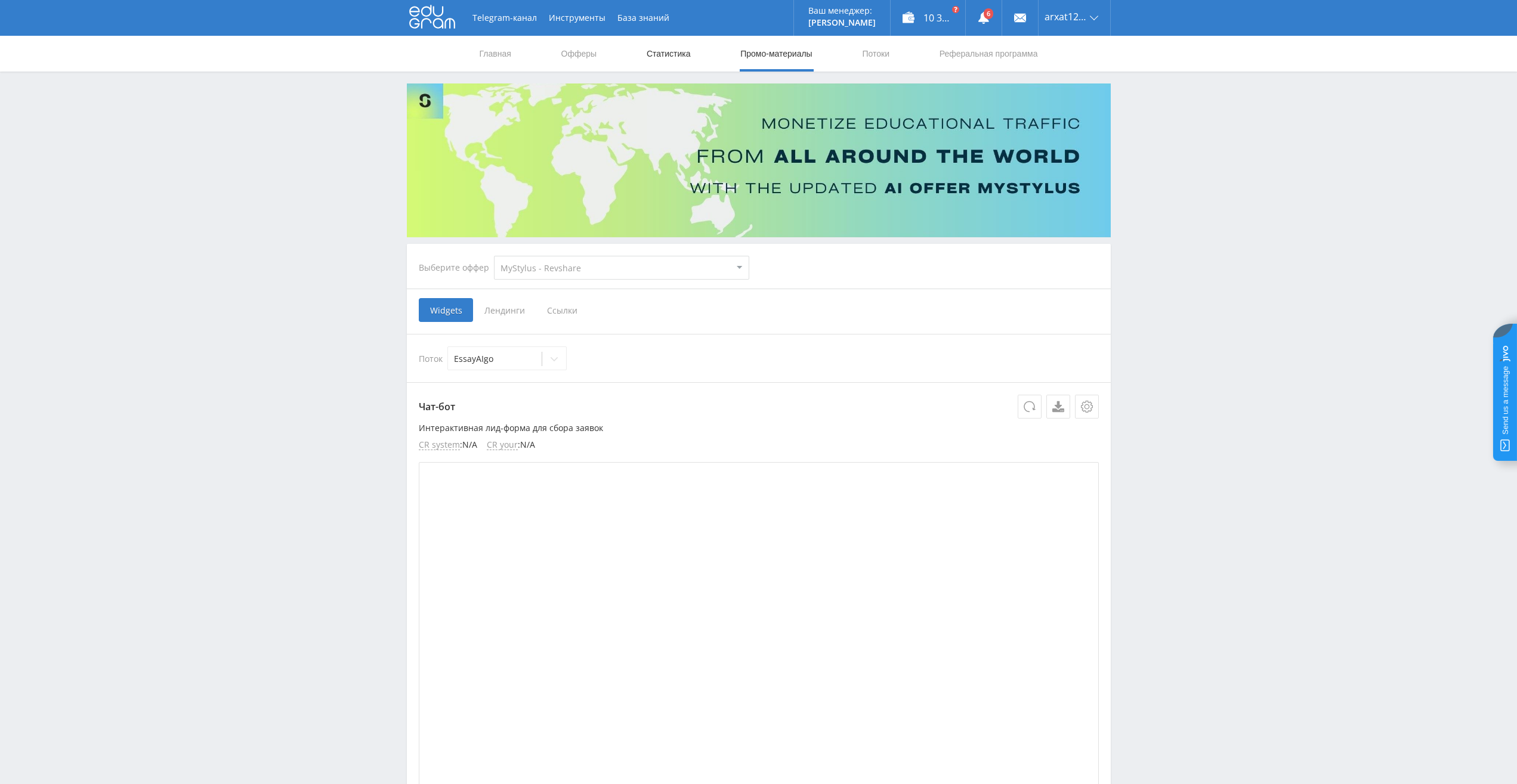
click at [653, 58] on link "Статистика" at bounding box center [669, 54] width 47 height 36
